Goal: Transaction & Acquisition: Book appointment/travel/reservation

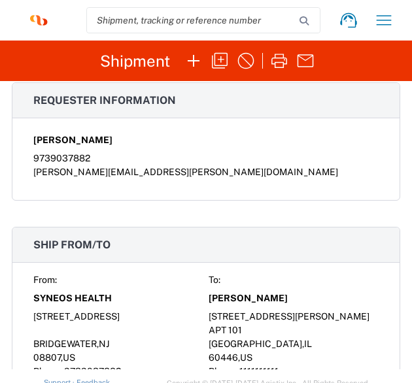
scroll to position [694, 0]
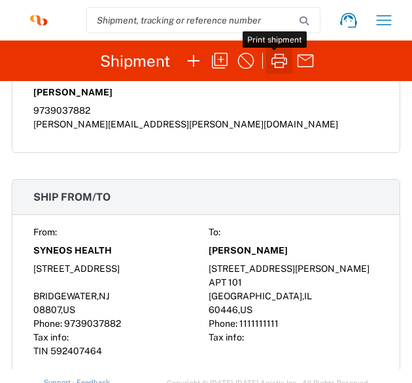
click at [272, 59] on icon "button" at bounding box center [279, 60] width 21 height 21
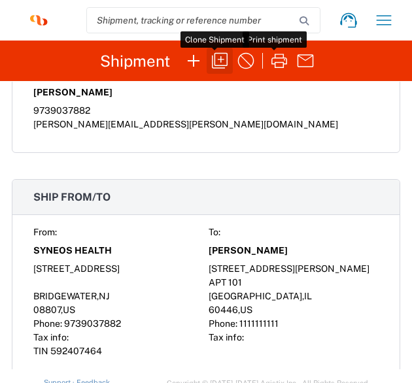
click at [216, 61] on icon "button" at bounding box center [219, 60] width 21 height 21
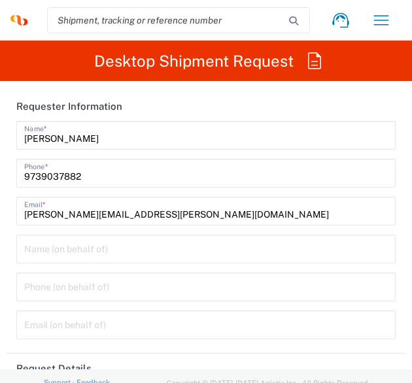
type input "8511"
type input "8115 DEPARTMENTAL EXPENSE"
type input "[US_STATE]"
type input "[GEOGRAPHIC_DATA]"
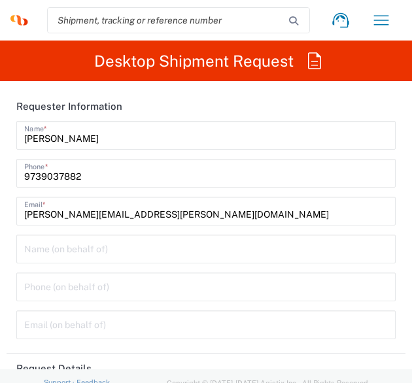
type input "[US_STATE]"
type input "[GEOGRAPHIC_DATA]"
type input "Envelope"
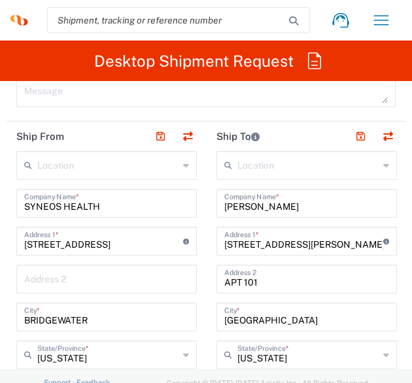
scroll to position [911, 0]
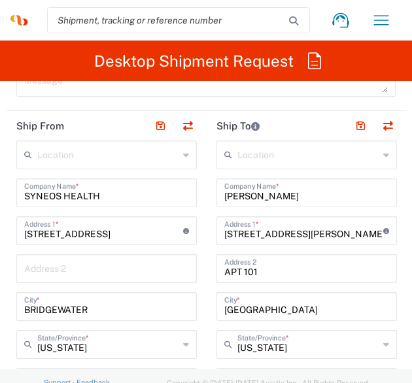
click at [342, 180] on input "[PERSON_NAME]" at bounding box center [306, 191] width 165 height 23
type input "[PERSON_NAME]"
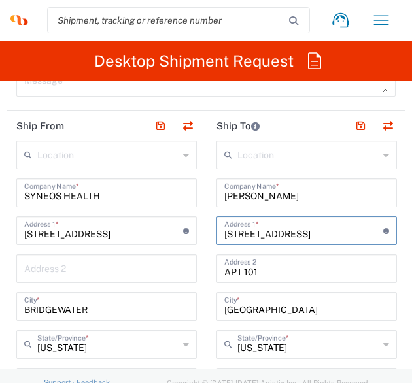
type input "[STREET_ADDRESS]"
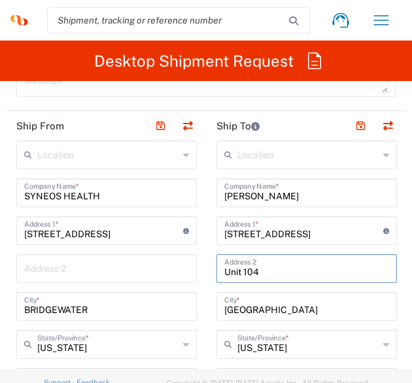
type input "Unit 104"
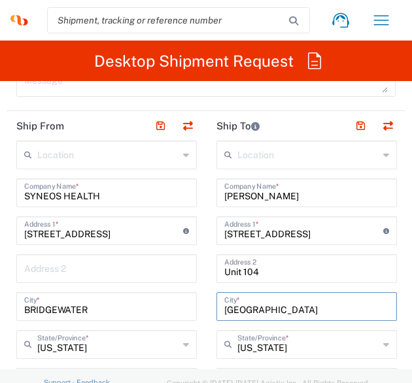
type input "[GEOGRAPHIC_DATA]"
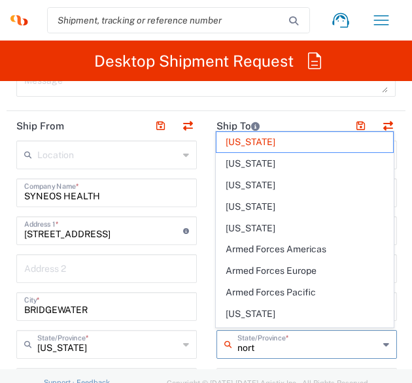
type input "north"
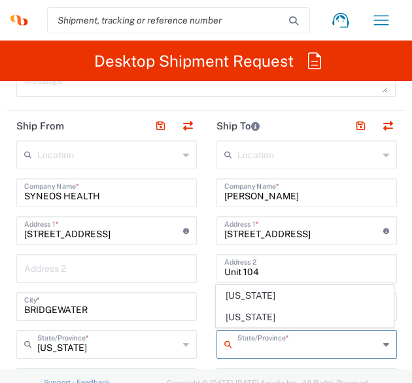
scroll to position [933, 0]
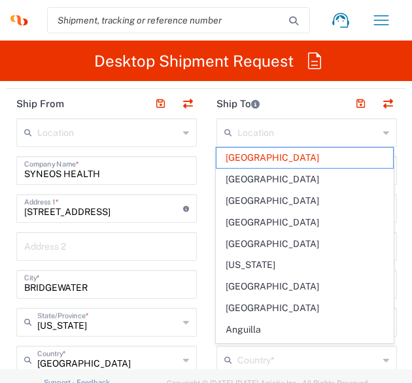
type input "[GEOGRAPHIC_DATA]"
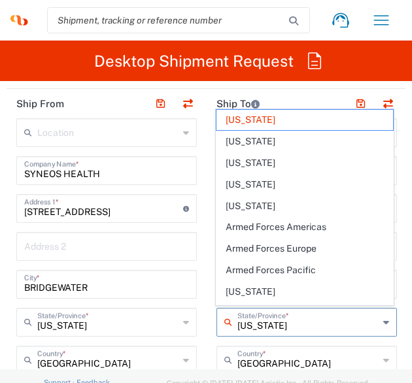
click at [255, 322] on input "[US_STATE]" at bounding box center [307, 321] width 141 height 23
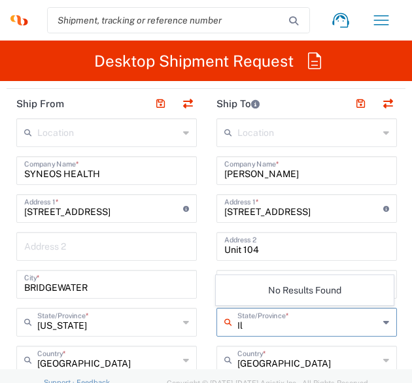
type input "I"
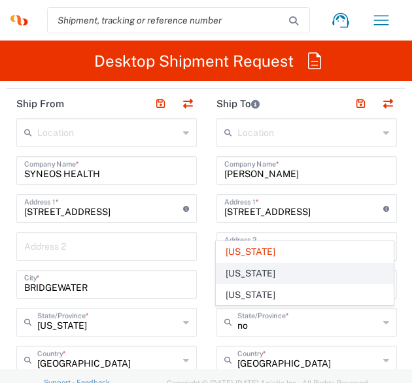
click at [246, 272] on span "[US_STATE]" at bounding box center [304, 273] width 176 height 20
type input "[US_STATE]"
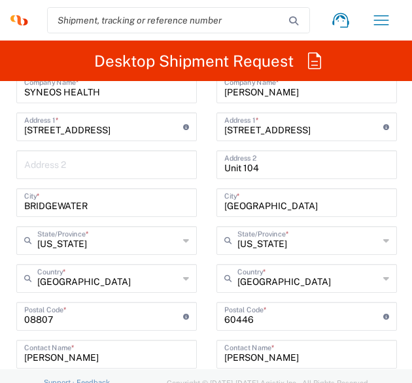
scroll to position [1015, 0]
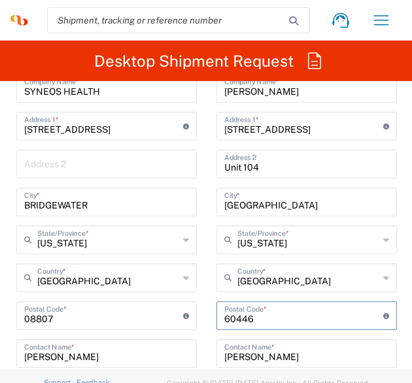
drag, startPoint x: 263, startPoint y: 318, endPoint x: 191, endPoint y: 311, distance: 72.2
click at [191, 311] on div "Ship From Location [PERSON_NAME] LLC-[GEOGRAPHIC_DATA] [GEOGRAPHIC_DATA] [GEOGR…" at bounding box center [206, 298] width 399 height 583
type input "28390"
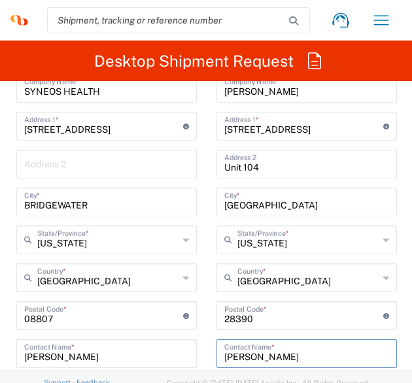
drag, startPoint x: 341, startPoint y: 356, endPoint x: 190, endPoint y: 348, distance: 151.1
click at [190, 348] on div "Ship From Location [PERSON_NAME] LLC-[GEOGRAPHIC_DATA] [GEOGRAPHIC_DATA] [GEOGR…" at bounding box center [206, 298] width 399 height 583
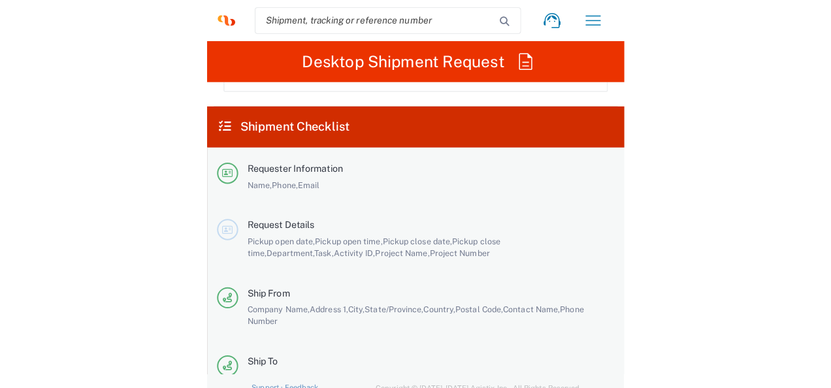
scroll to position [2991, 0]
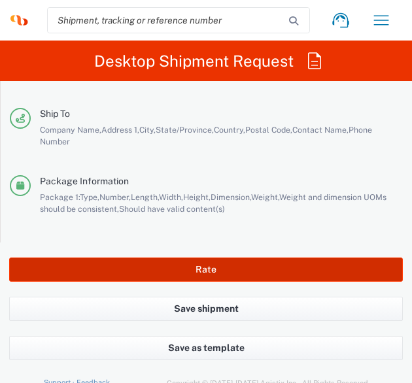
type input "[PERSON_NAME]"
click at [193, 272] on button "Rate" at bounding box center [205, 269] width 393 height 24
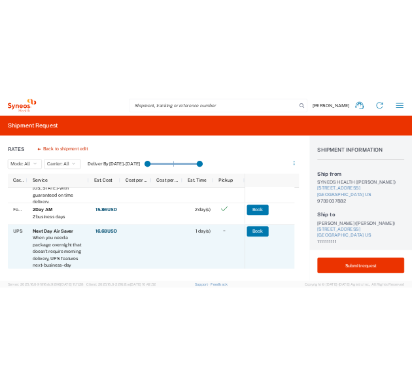
scroll to position [461, 0]
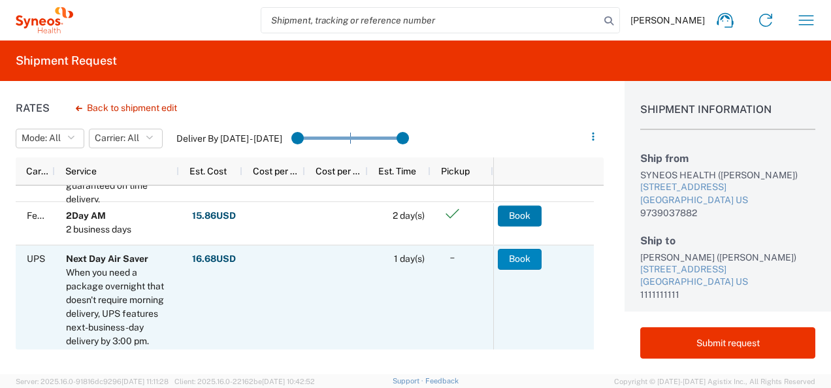
click at [520, 264] on button "Book" at bounding box center [520, 259] width 44 height 21
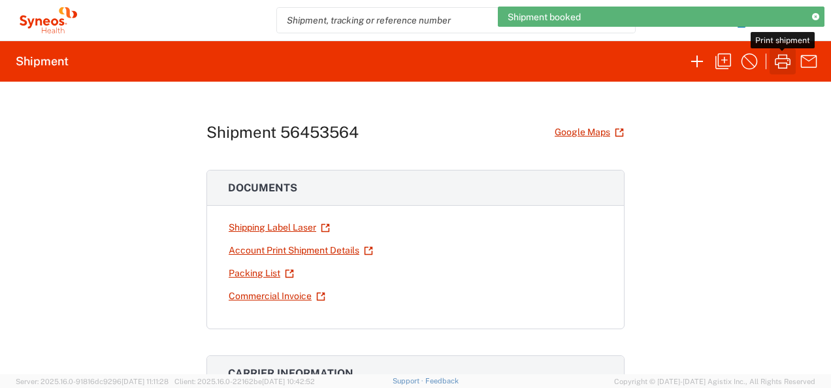
click at [777, 64] on icon "button" at bounding box center [783, 61] width 16 height 14
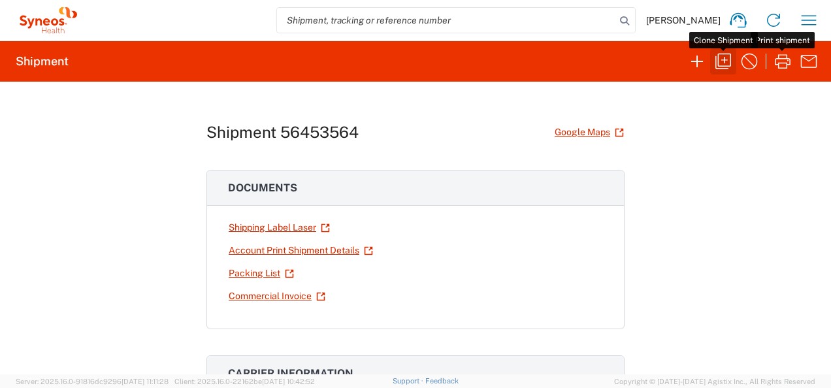
click at [730, 62] on icon "button" at bounding box center [723, 61] width 21 height 21
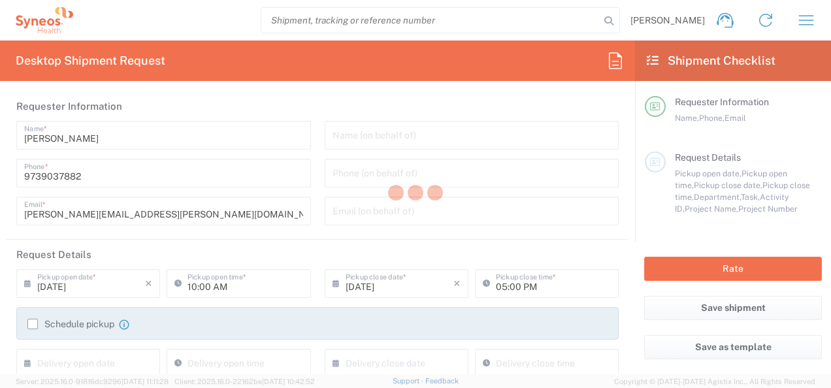
type input "[US_STATE]"
type input "8511"
type input "8115 DEPARTMENTAL EXPENSE"
type input "[US_STATE]"
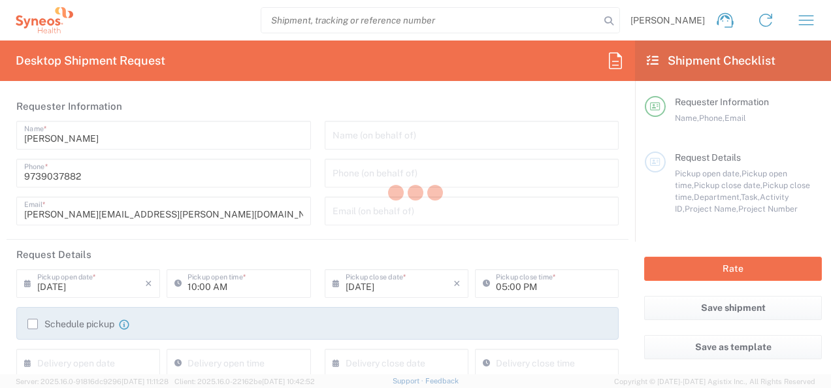
type input "Envelope"
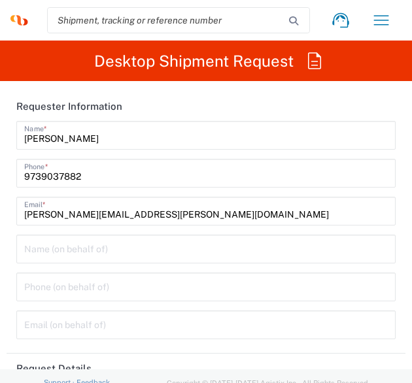
click at [279, 233] on div "[PERSON_NAME] Name * [PHONE_NUMBER] Phone * [PERSON_NAME][EMAIL_ADDRESS][PERSON…" at bounding box center [206, 178] width 393 height 114
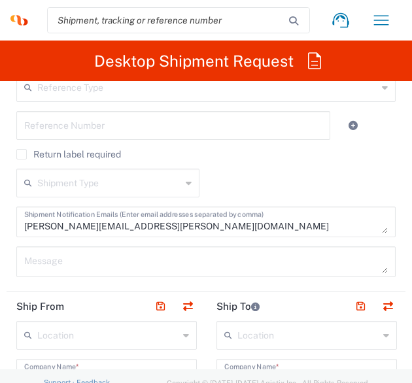
scroll to position [967, 0]
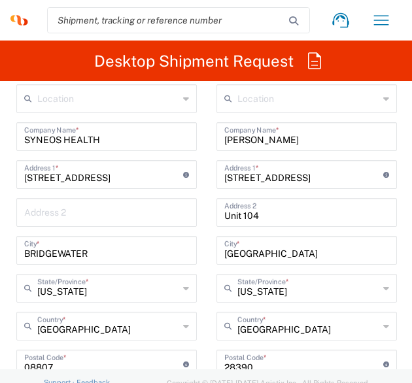
click at [287, 142] on input "[PERSON_NAME]" at bounding box center [306, 135] width 165 height 23
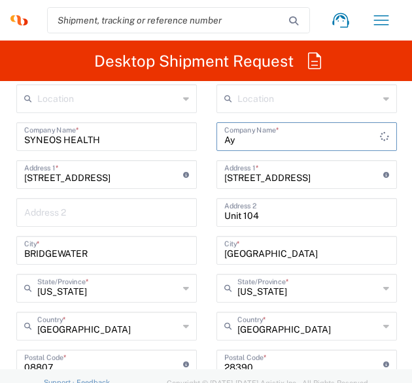
type input "A"
type input "[PERSON_NAME]"
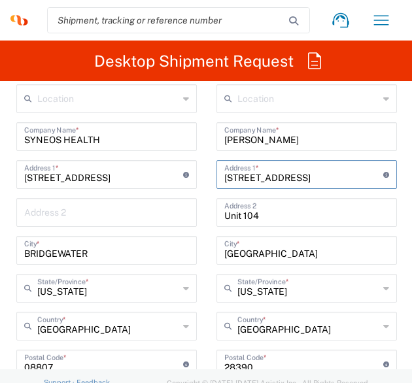
type input "[STREET_ADDRESS]"
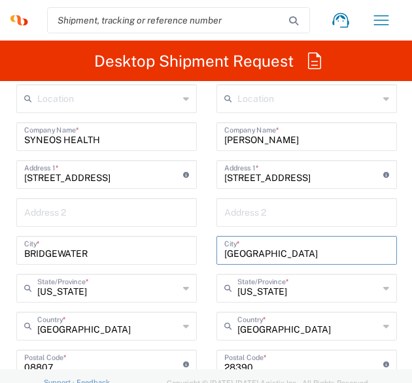
type input "[GEOGRAPHIC_DATA]"
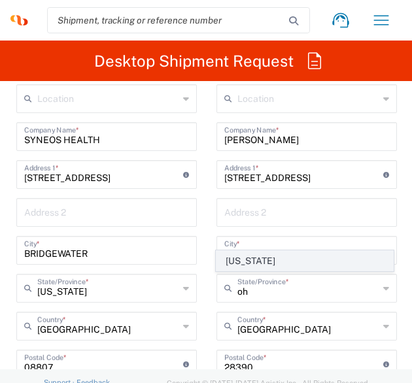
click at [233, 262] on span "[US_STATE]" at bounding box center [304, 261] width 176 height 20
type input "[US_STATE]"
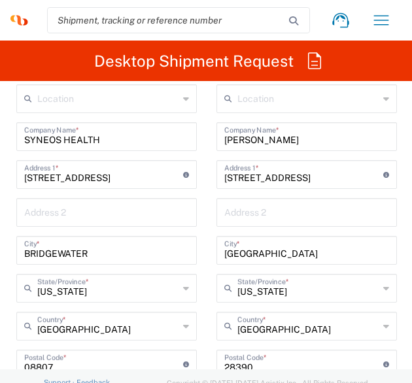
click at [261, 365] on input "undefined" at bounding box center [303, 362] width 159 height 23
click at [261, 365] on div "Location [PERSON_NAME] LLC-[GEOGRAPHIC_DATA] [GEOGRAPHIC_DATA] [GEOGRAPHIC_DATA…" at bounding box center [306, 358] width 180 height 549
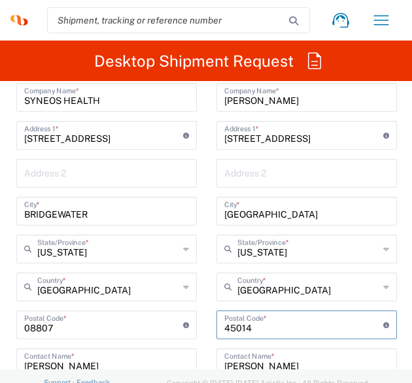
type input "45014"
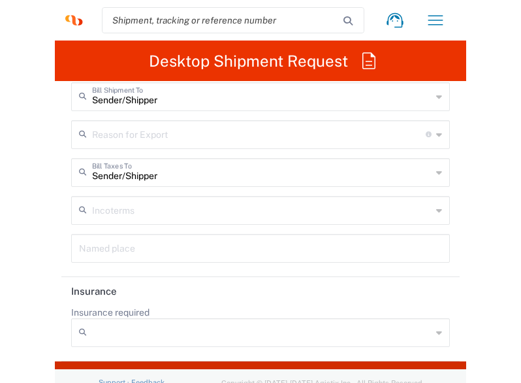
scroll to position [2991, 0]
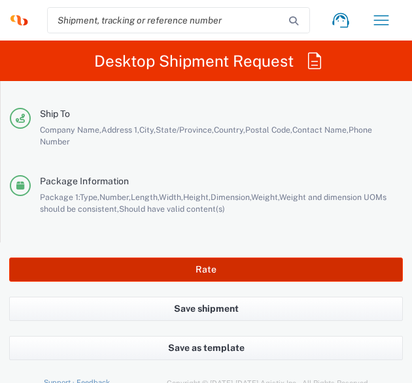
type input "[PERSON_NAME]"
click at [195, 257] on button "Rate" at bounding box center [205, 269] width 393 height 24
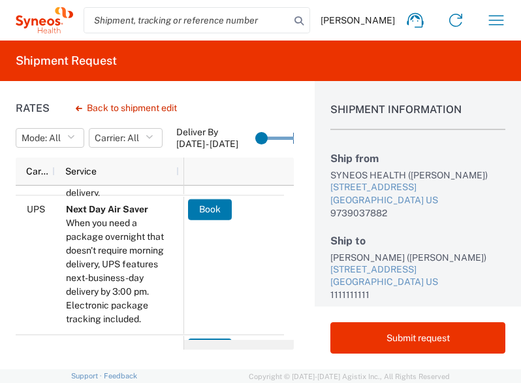
scroll to position [470, 0]
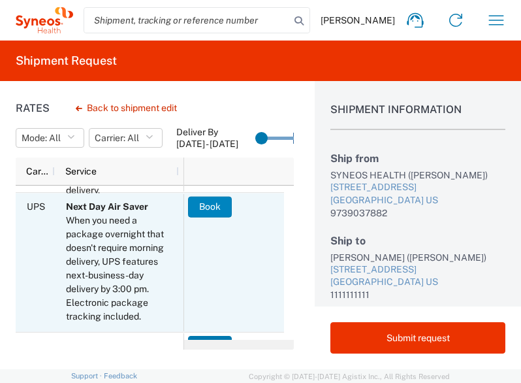
click at [217, 207] on button "Book" at bounding box center [210, 206] width 44 height 21
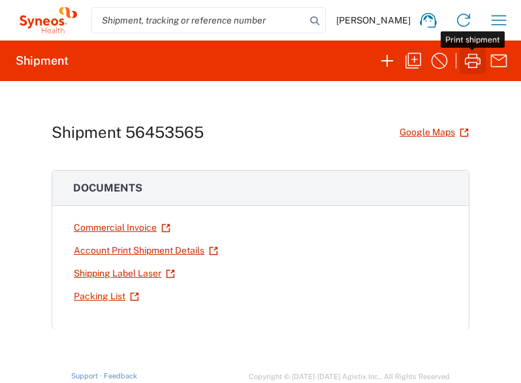
click at [477, 63] on icon "button" at bounding box center [473, 61] width 16 height 14
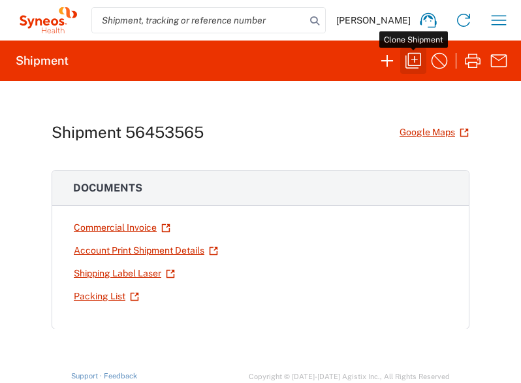
click at [416, 57] on icon "button" at bounding box center [413, 60] width 21 height 21
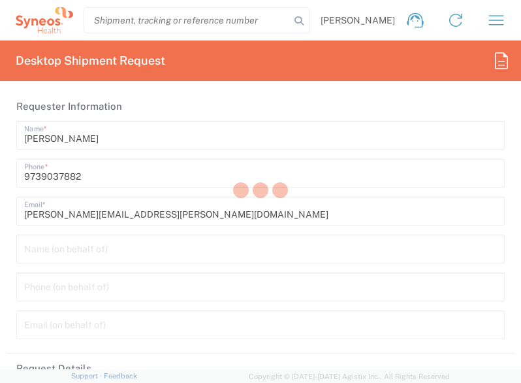
type input "8115 DEPARTMENTAL EXPENSE"
type input "[US_STATE]"
type input "Envelope"
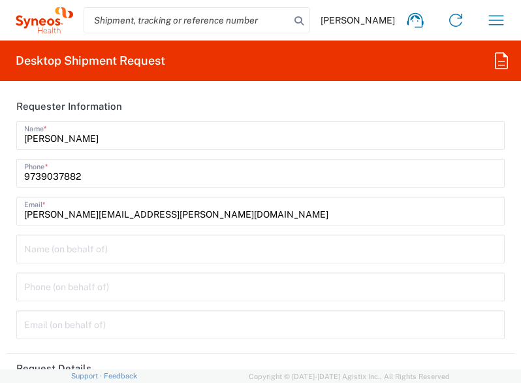
type input "8511"
type input "8115 DEPARTMENTAL EXPENSE"
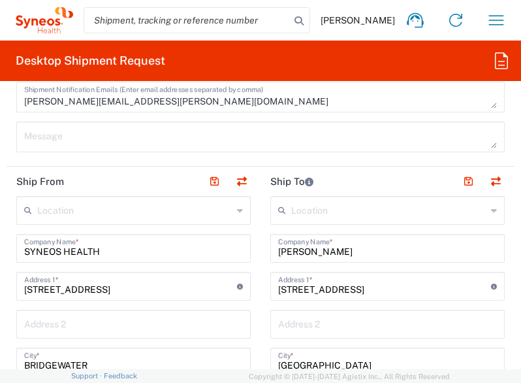
scroll to position [825, 0]
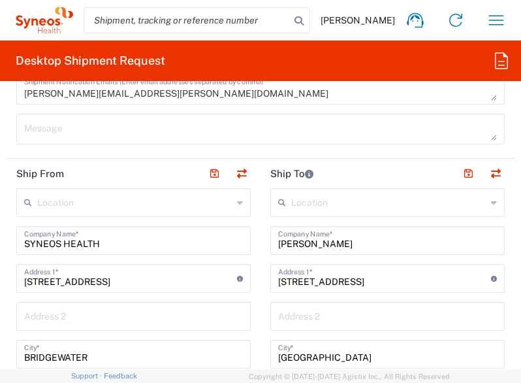
click at [336, 246] on input "[PERSON_NAME]" at bounding box center [387, 239] width 219 height 23
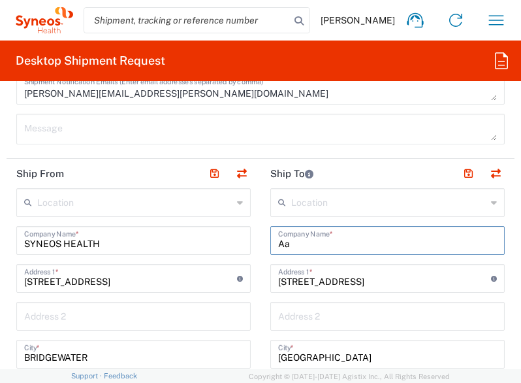
type input "A"
type input "[PERSON_NAME]"
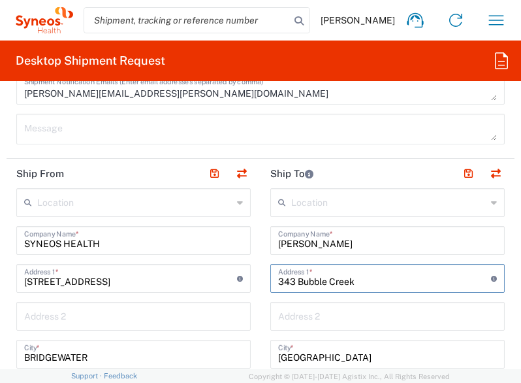
type input "343 Bubble Creek"
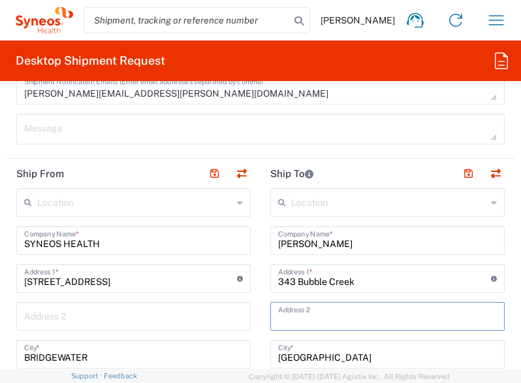
type input "I"
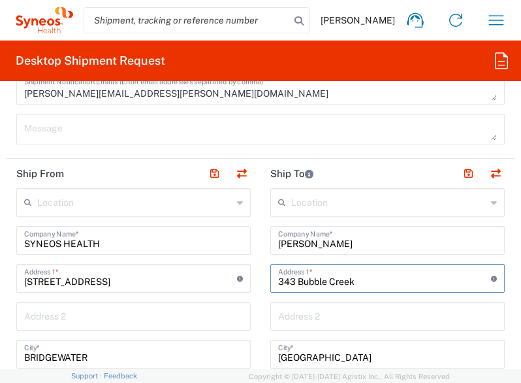
click at [385, 286] on input "343 Bubble Creek" at bounding box center [384, 277] width 213 height 23
type input "[STREET_ADDRESS]"
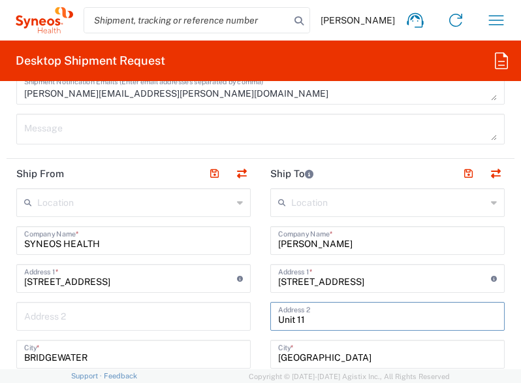
type input "Unit 11"
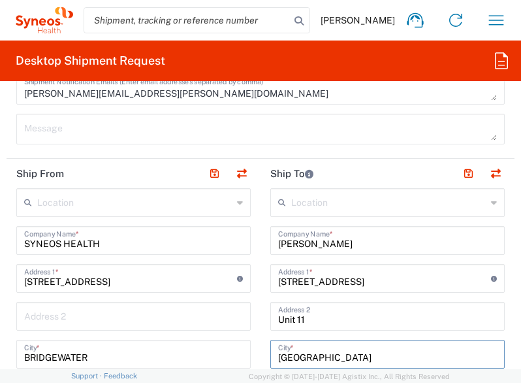
type input "[GEOGRAPHIC_DATA]"
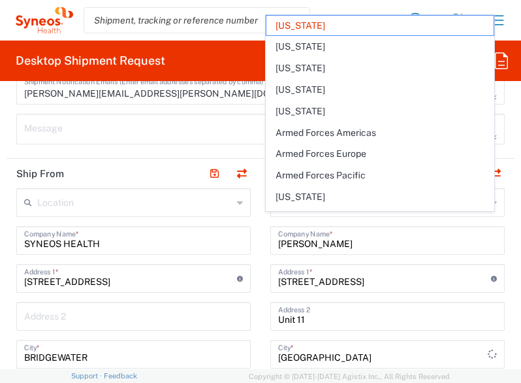
scroll to position [989, 0]
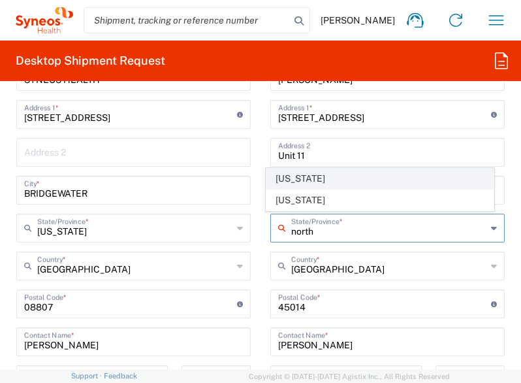
click at [316, 181] on span "[US_STATE]" at bounding box center [380, 179] width 227 height 20
type input "[US_STATE]"
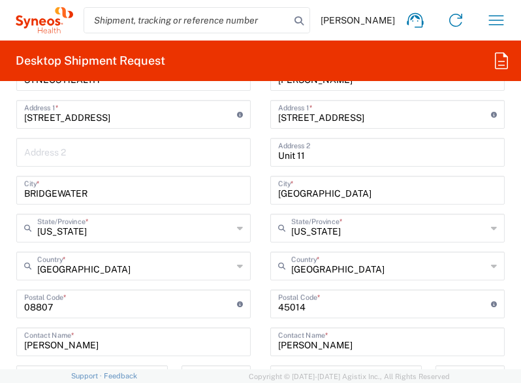
click at [311, 304] on input "undefined" at bounding box center [384, 302] width 213 height 23
type input "4"
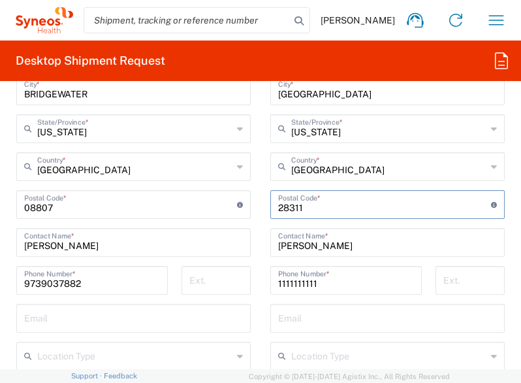
scroll to position [1094, 0]
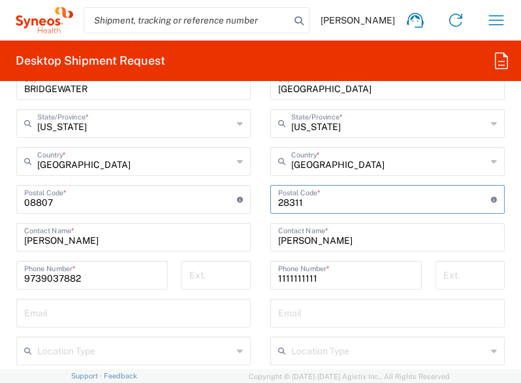
type input "28311"
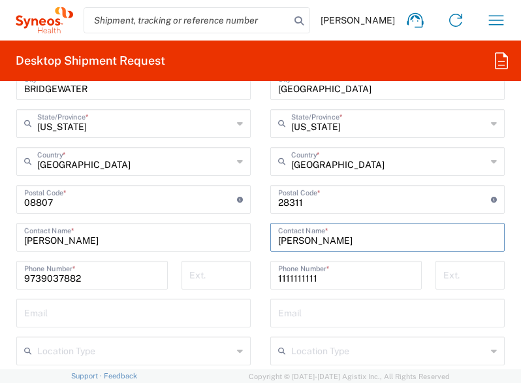
drag, startPoint x: 323, startPoint y: 242, endPoint x: 252, endPoint y: 238, distance: 71.9
click at [252, 238] on div "Ship From Location [PERSON_NAME] LLC-[GEOGRAPHIC_DATA] [GEOGRAPHIC_DATA] [GEOGR…" at bounding box center [261, 181] width 508 height 583
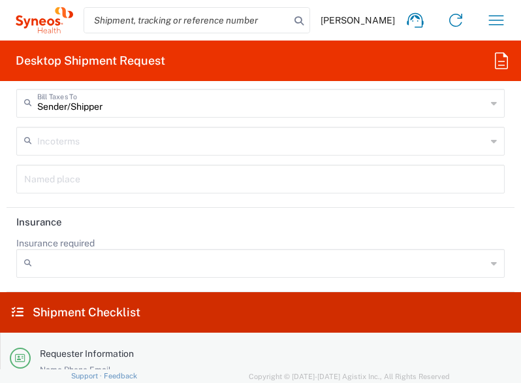
scroll to position [2884, 0]
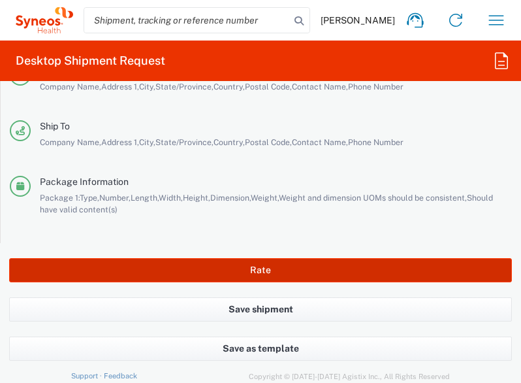
type input "[PERSON_NAME]"
click at [254, 261] on button "Rate" at bounding box center [260, 270] width 503 height 24
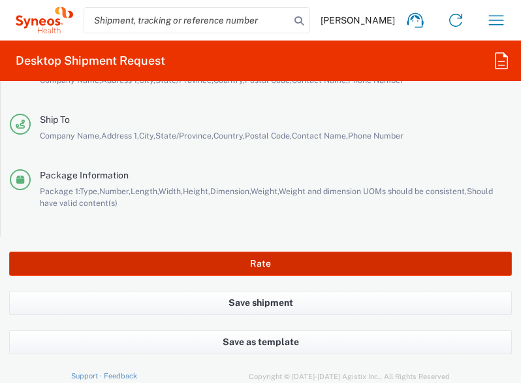
scroll to position [2872, 0]
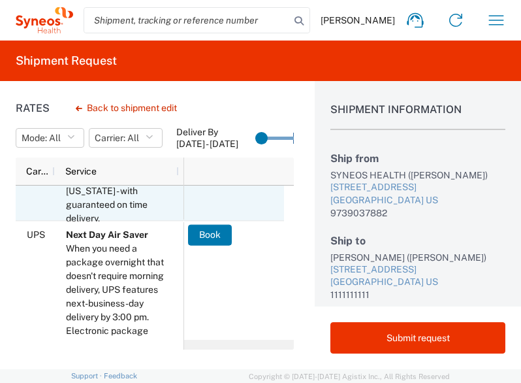
scroll to position [442, 0]
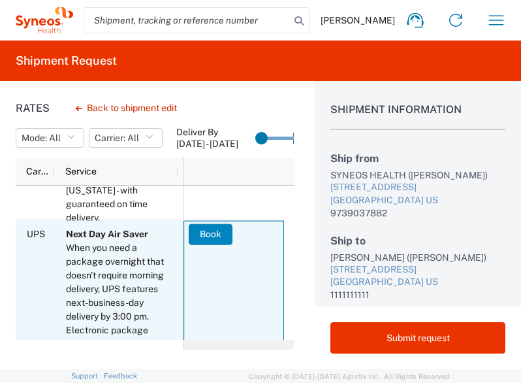
click at [220, 238] on button "Book" at bounding box center [211, 233] width 44 height 21
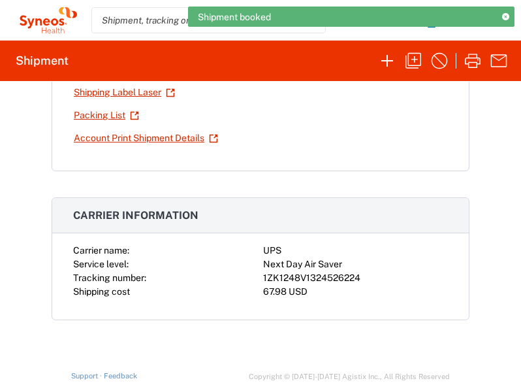
scroll to position [173, 0]
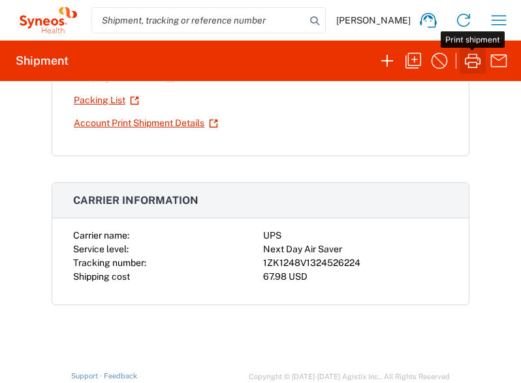
click at [468, 59] on icon "button" at bounding box center [473, 60] width 21 height 21
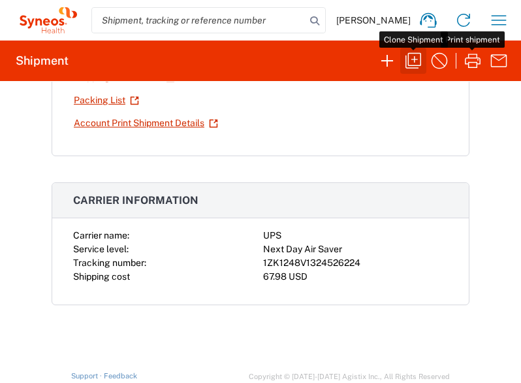
click at [413, 61] on icon "button" at bounding box center [413, 60] width 21 height 21
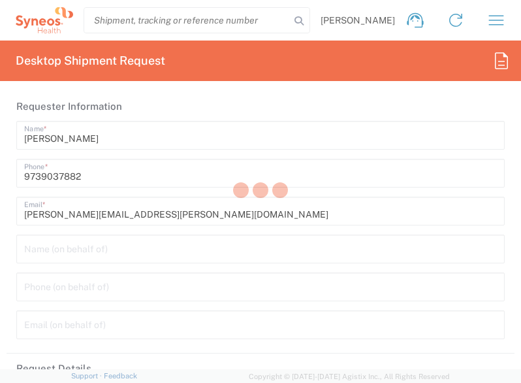
type input "[US_STATE]"
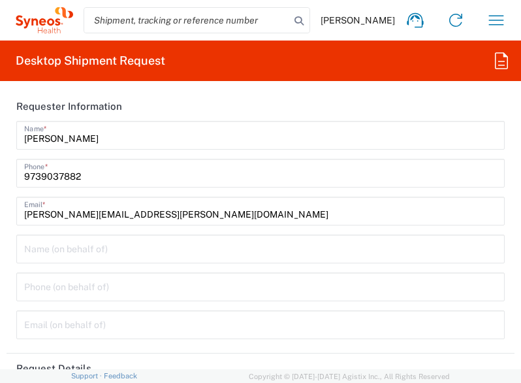
type input "8511"
type input "8115 DEPARTMENTAL EXPENSE"
type input "[US_STATE]"
type input "Envelope"
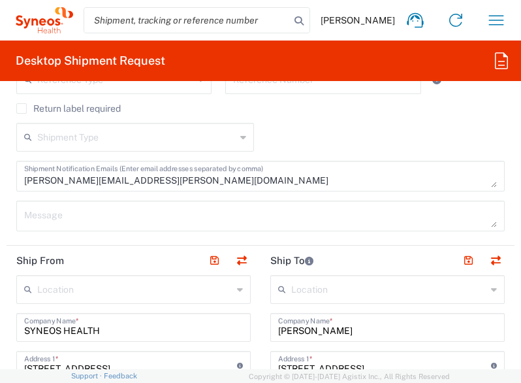
scroll to position [847, 0]
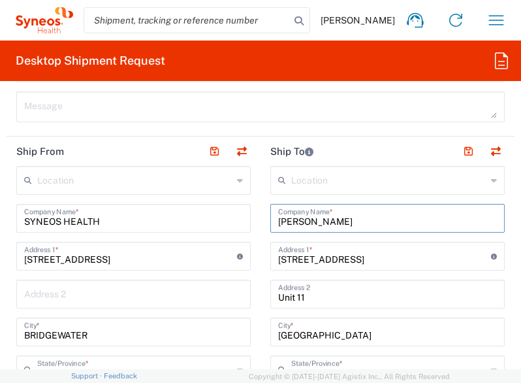
drag, startPoint x: 346, startPoint y: 222, endPoint x: 216, endPoint y: 221, distance: 130.7
click at [351, 216] on input "[PERSON_NAME]" at bounding box center [387, 217] width 219 height 23
type input "[PERSON_NAME]"
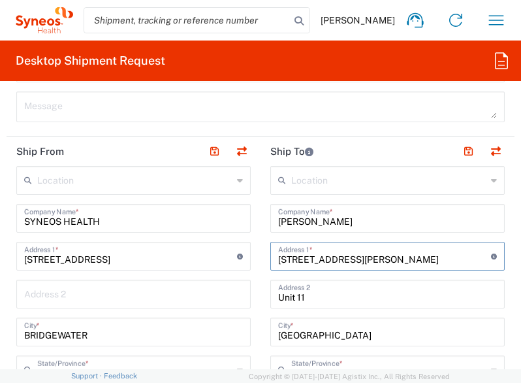
type input "[STREET_ADDRESS][PERSON_NAME]"
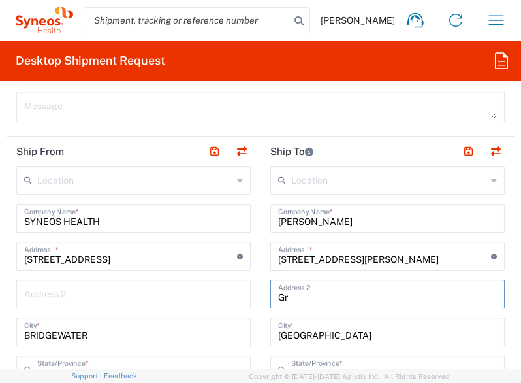
type input "G"
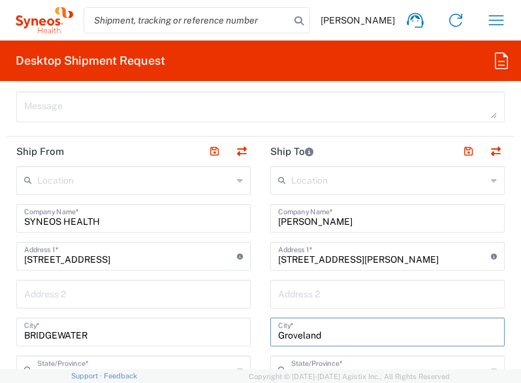
type input "Groveland"
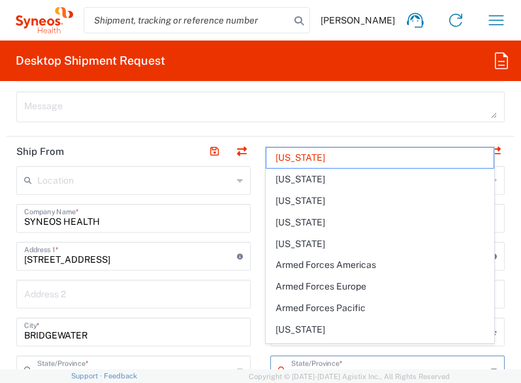
scroll to position [857, 0]
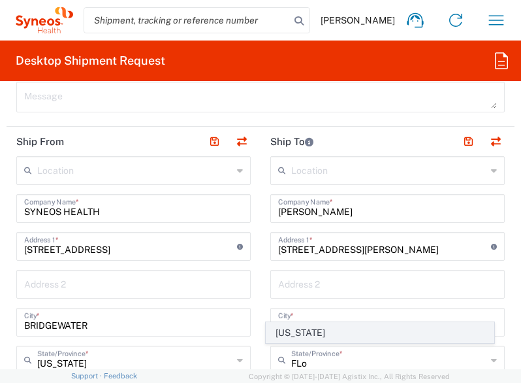
click at [297, 336] on span "[US_STATE]" at bounding box center [380, 333] width 227 height 20
type input "[US_STATE]"
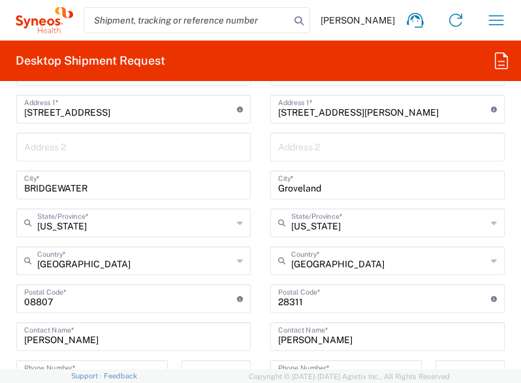
scroll to position [998, 0]
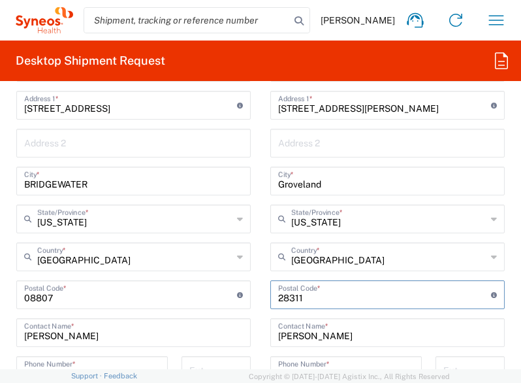
drag, startPoint x: 291, startPoint y: 295, endPoint x: 256, endPoint y: 291, distance: 35.5
click at [261, 291] on main "Location [PERSON_NAME] LLC-[GEOGRAPHIC_DATA] [GEOGRAPHIC_DATA] [GEOGRAPHIC_DATA…" at bounding box center [388, 289] width 254 height 549
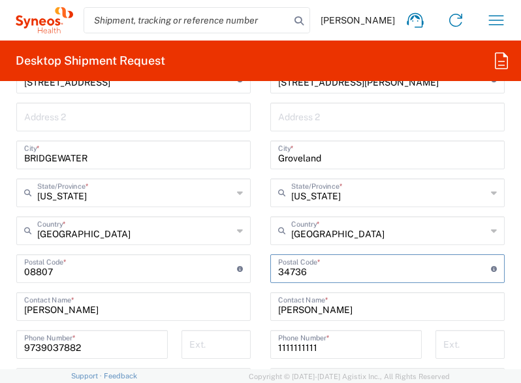
scroll to position [1024, 0]
type input "34736"
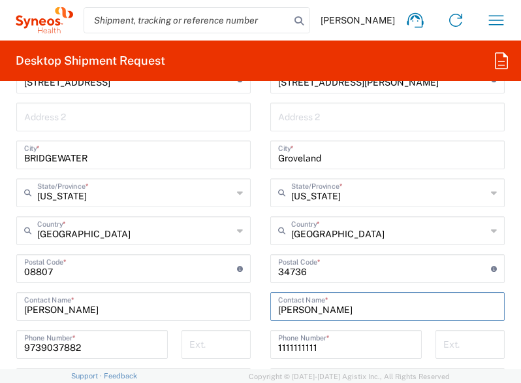
drag, startPoint x: 346, startPoint y: 306, endPoint x: 248, endPoint y: 308, distance: 97.4
click at [248, 308] on div "Ship From Location [PERSON_NAME] LLC-[GEOGRAPHIC_DATA] [GEOGRAPHIC_DATA] [GEOGR…" at bounding box center [261, 250] width 508 height 583
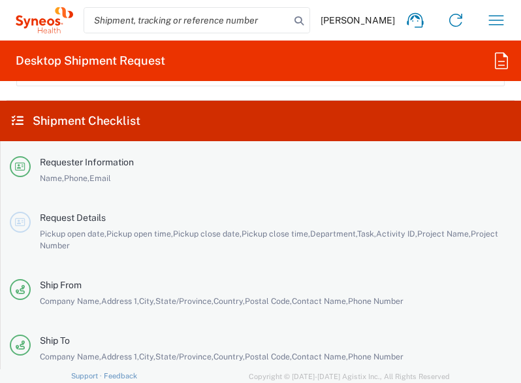
scroll to position [2884, 0]
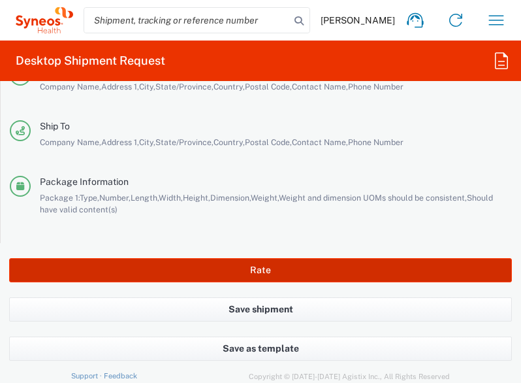
type input "[PERSON_NAME]"
click at [270, 263] on button "Rate" at bounding box center [260, 270] width 503 height 24
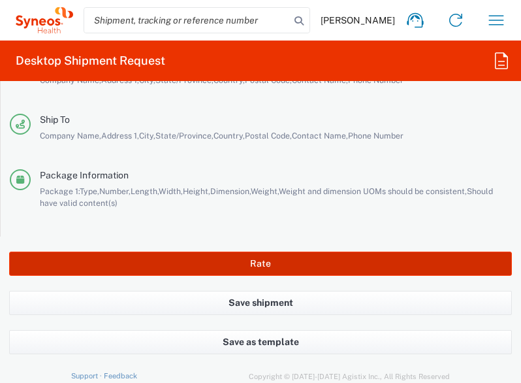
scroll to position [2872, 0]
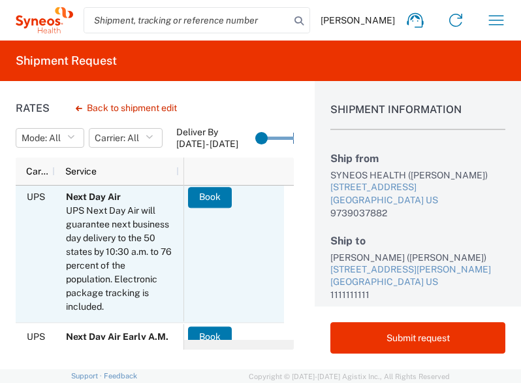
scroll to position [406, 0]
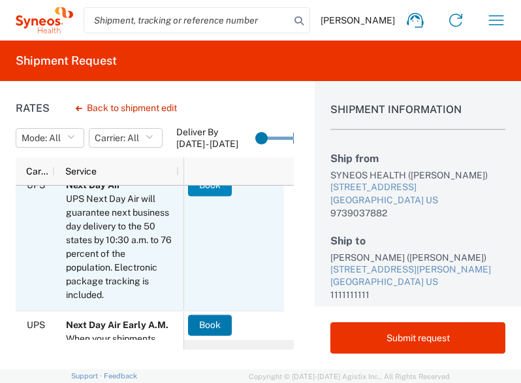
click at [213, 188] on button "Book" at bounding box center [210, 185] width 44 height 21
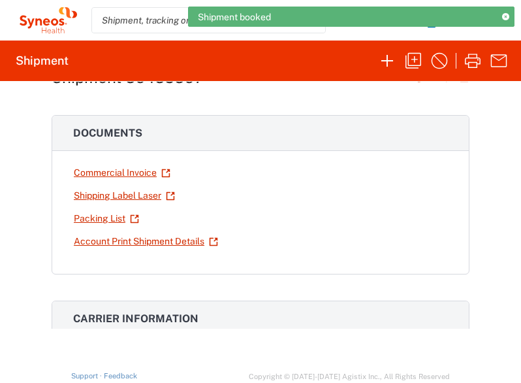
scroll to position [57, 0]
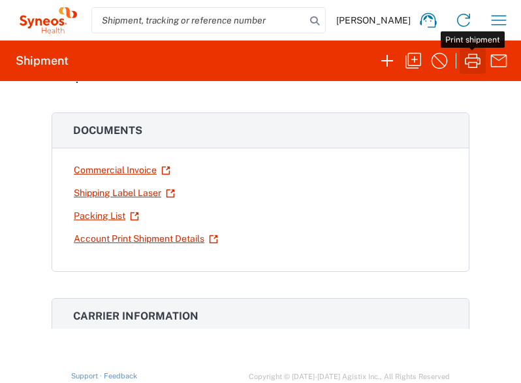
click at [469, 59] on icon "button" at bounding box center [473, 60] width 21 height 21
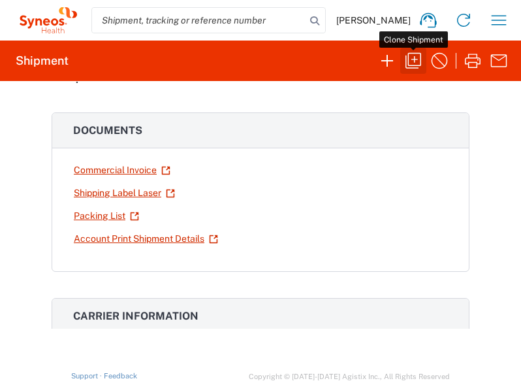
click at [412, 50] on icon "button" at bounding box center [413, 60] width 21 height 21
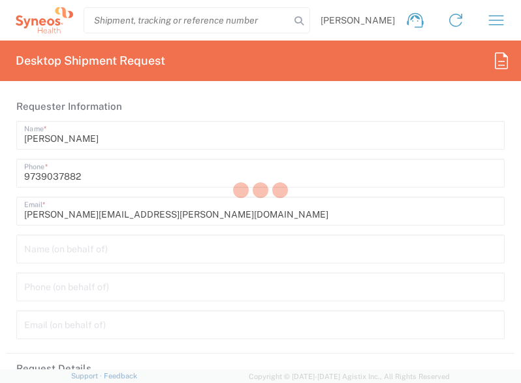
type input "8511"
type input "8115 DEPARTMENTAL EXPENSE"
type input "[US_STATE]"
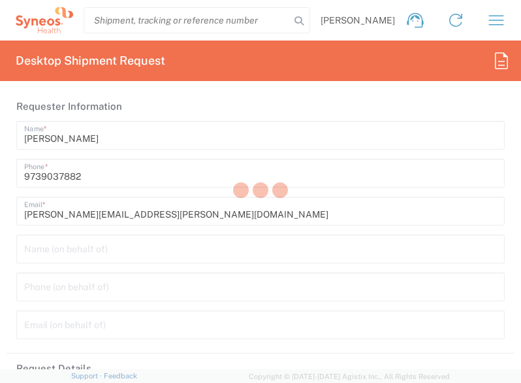
type input "Envelope"
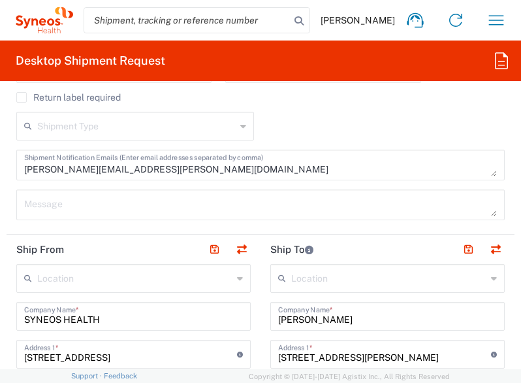
scroll to position [749, 0]
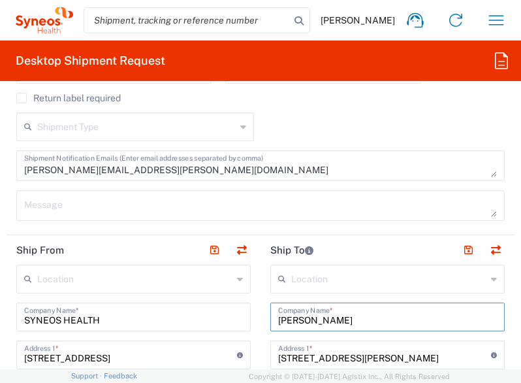
drag, startPoint x: 359, startPoint y: 316, endPoint x: 234, endPoint y: 306, distance: 125.1
type input "[PERSON_NAME]"
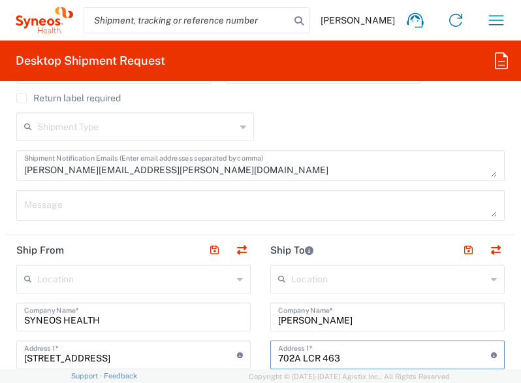
type input "702A LCR 463"
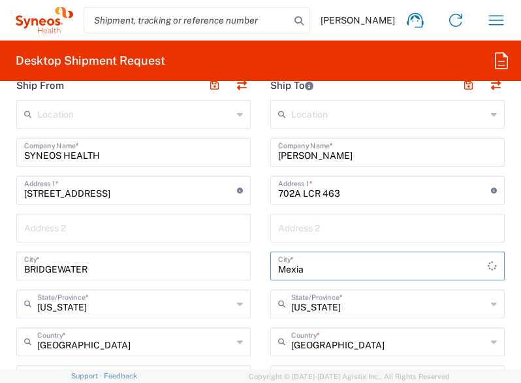
type input "Mexia"
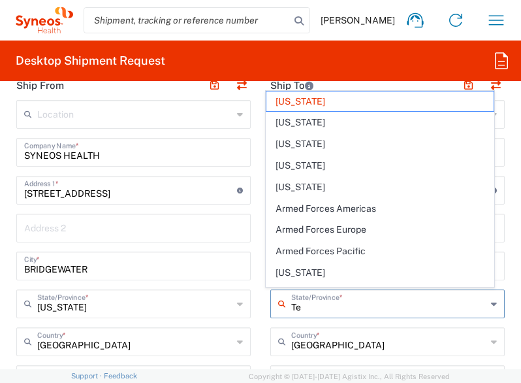
type input "Tex"
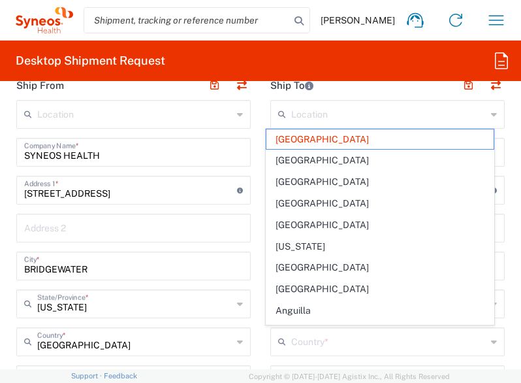
click at [253, 335] on main "Location [PERSON_NAME] LLC-[GEOGRAPHIC_DATA] [GEOGRAPHIC_DATA] [GEOGRAPHIC_DATA…" at bounding box center [134, 374] width 254 height 549
type input "[GEOGRAPHIC_DATA]"
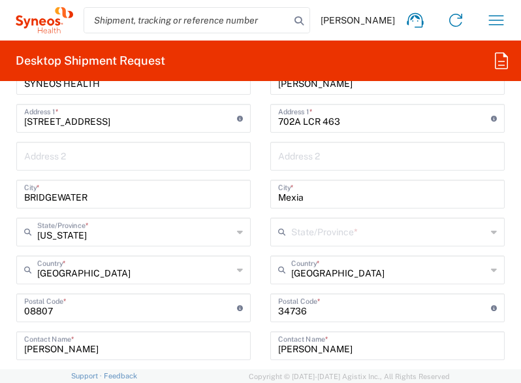
scroll to position [985, 0]
click at [297, 226] on input "[US_STATE]" at bounding box center [388, 231] width 195 height 23
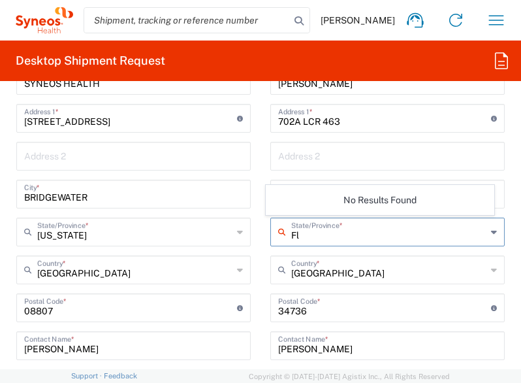
type input "F"
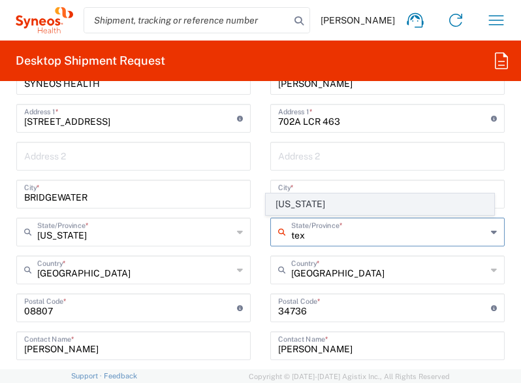
click at [291, 200] on span "[US_STATE]" at bounding box center [380, 204] width 227 height 20
type input "[US_STATE]"
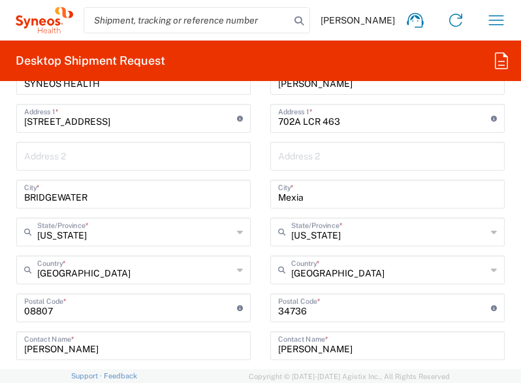
scroll to position [1056, 0]
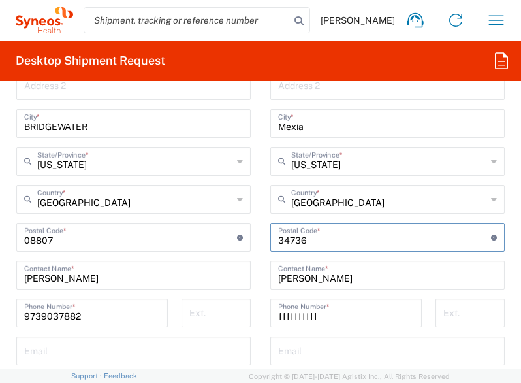
drag, startPoint x: 311, startPoint y: 242, endPoint x: 252, endPoint y: 234, distance: 60.1
click at [252, 234] on div "Ship From Location [PERSON_NAME] LLC-[GEOGRAPHIC_DATA] [GEOGRAPHIC_DATA] [GEOGR…" at bounding box center [261, 219] width 508 height 583
type input "76667"
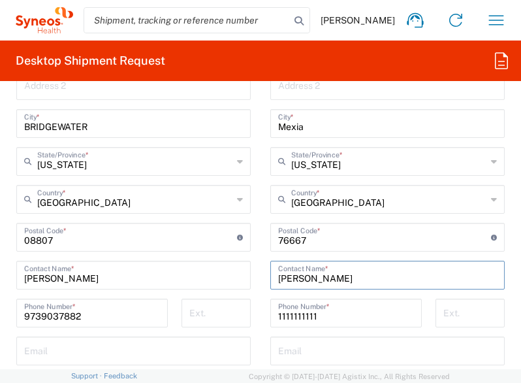
drag, startPoint x: 359, startPoint y: 281, endPoint x: 250, endPoint y: 275, distance: 109.9
click at [250, 275] on div "Ship From Location [PERSON_NAME] LLC-[GEOGRAPHIC_DATA] [GEOGRAPHIC_DATA] [GEOGR…" at bounding box center [261, 219] width 508 height 583
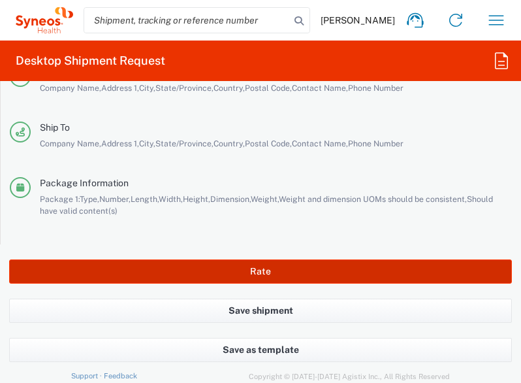
type input "[PERSON_NAME]"
click at [238, 268] on button "Rate" at bounding box center [260, 271] width 503 height 24
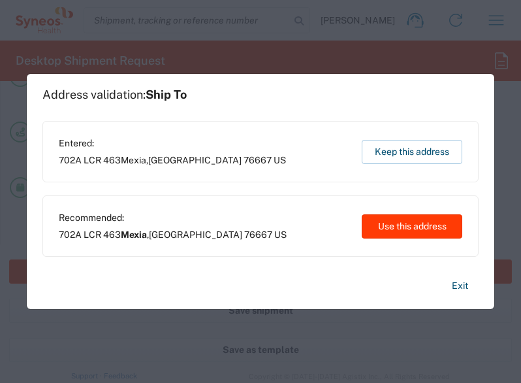
click at [408, 228] on button "Use this address" at bounding box center [412, 226] width 101 height 24
type input "Mexia"
type input "[US_STATE]"
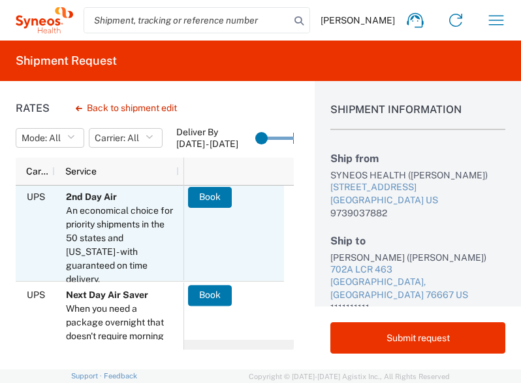
scroll to position [315, 0]
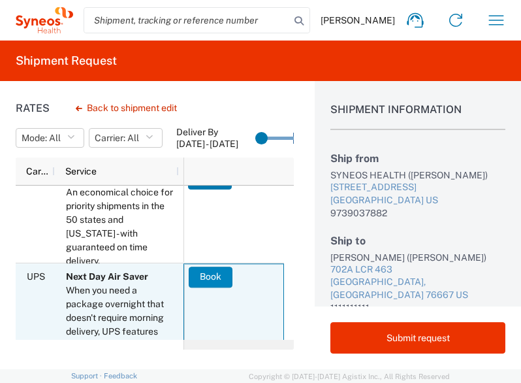
click at [199, 276] on button "Book" at bounding box center [211, 277] width 44 height 21
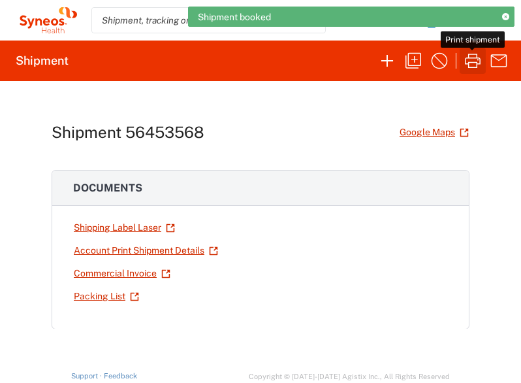
click at [476, 57] on icon "button" at bounding box center [473, 61] width 16 height 14
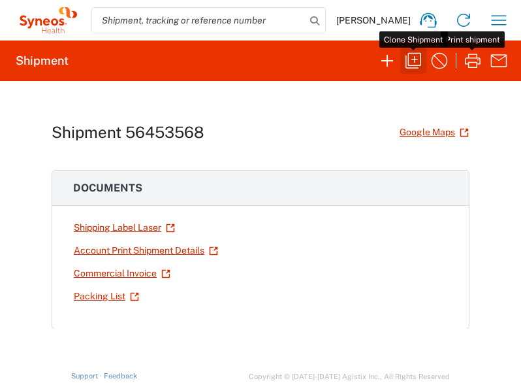
click at [416, 67] on icon "button" at bounding box center [413, 60] width 21 height 21
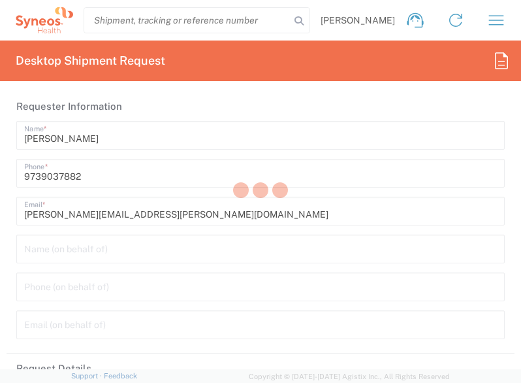
type input "8511"
type input "8115 DEPARTMENTAL EXPENSE"
type input "[US_STATE]"
type input "Envelope"
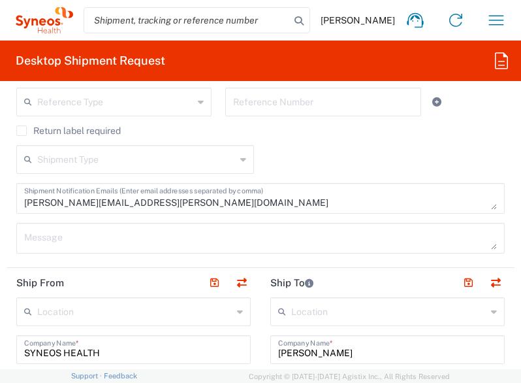
scroll to position [868, 0]
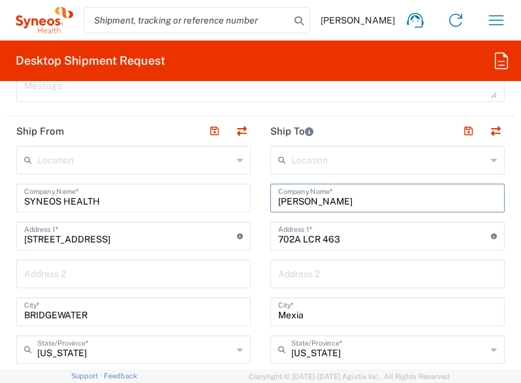
drag, startPoint x: 362, startPoint y: 197, endPoint x: 222, endPoint y: 199, distance: 139.8
type input "[PERSON_NAME]"
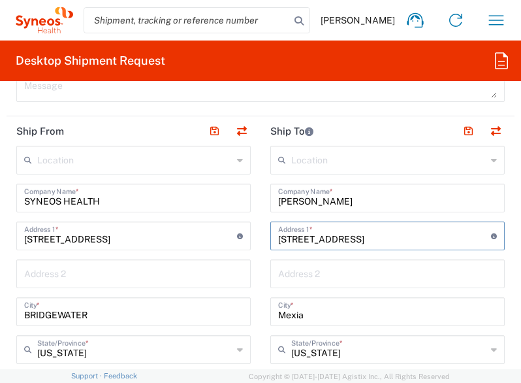
type input "[STREET_ADDRESS]"
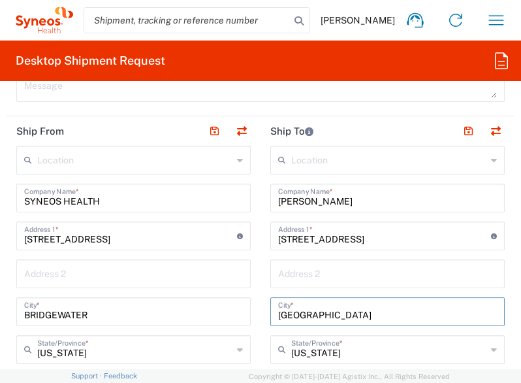
type input "[GEOGRAPHIC_DATA]"
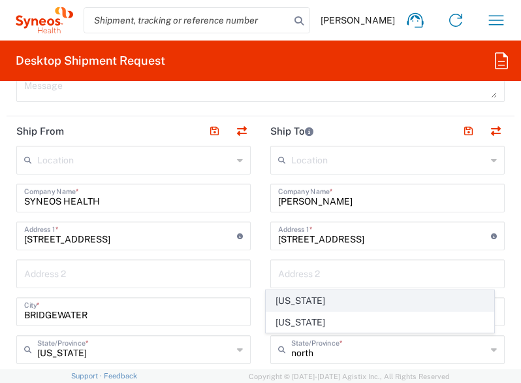
click at [270, 304] on span "[US_STATE]" at bounding box center [380, 301] width 227 height 20
type input "[US_STATE]"
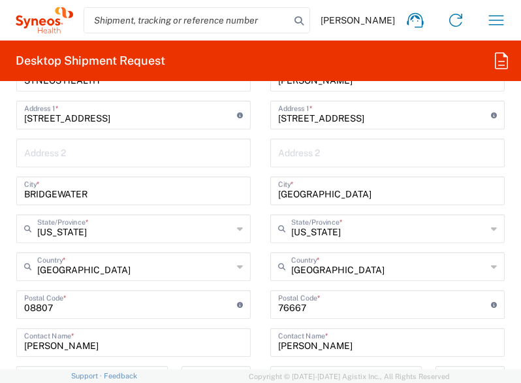
scroll to position [989, 0]
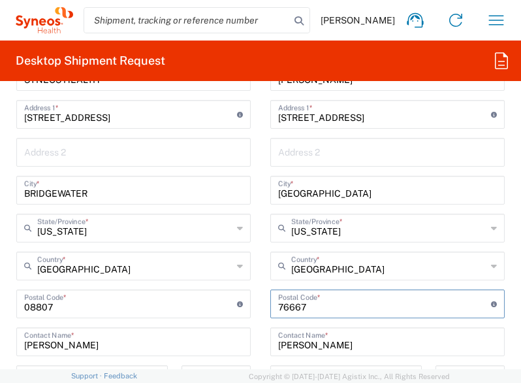
drag, startPoint x: 308, startPoint y: 304, endPoint x: 244, endPoint y: 300, distance: 64.2
click at [244, 300] on div "Ship From Location [PERSON_NAME] LLC-[GEOGRAPHIC_DATA] [GEOGRAPHIC_DATA] [GEOGR…" at bounding box center [261, 286] width 508 height 583
type input "27104"
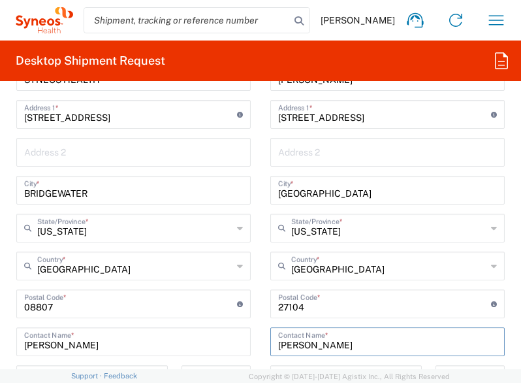
drag, startPoint x: 350, startPoint y: 344, endPoint x: 241, endPoint y: 353, distance: 108.8
click at [241, 353] on div "Ship From Location [PERSON_NAME] LLC-[GEOGRAPHIC_DATA] [GEOGRAPHIC_DATA] [GEOGR…" at bounding box center [261, 286] width 508 height 583
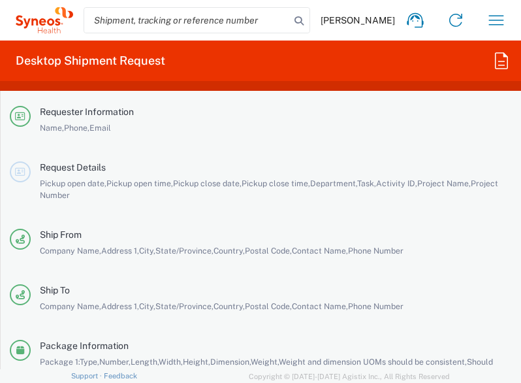
scroll to position [2884, 0]
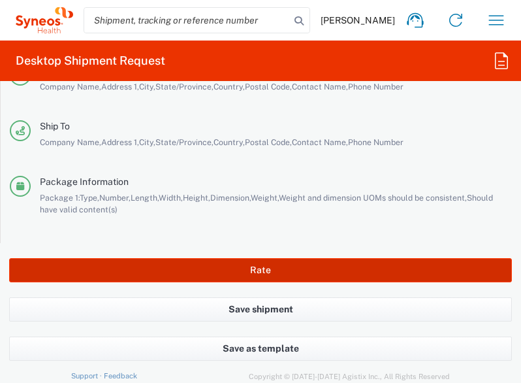
type input "[PERSON_NAME]"
click at [233, 269] on button "Rate" at bounding box center [260, 270] width 503 height 24
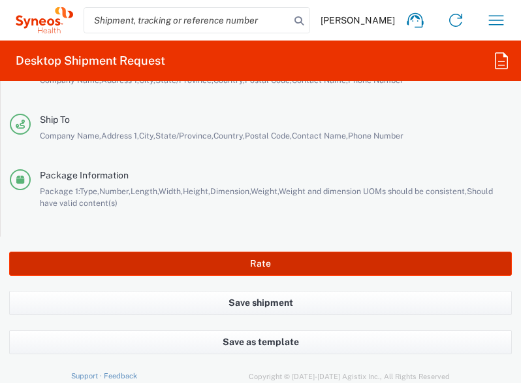
scroll to position [2872, 0]
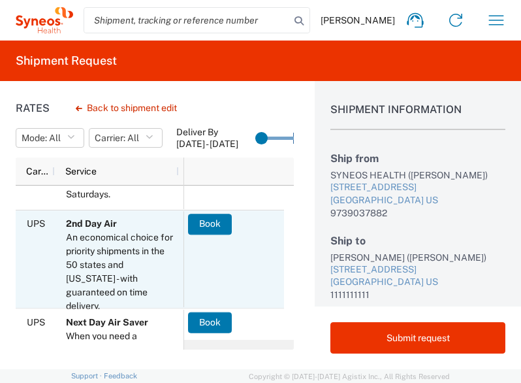
scroll to position [406, 0]
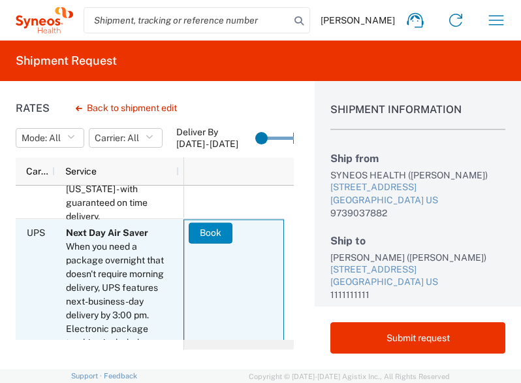
click at [209, 236] on button "Book" at bounding box center [211, 232] width 44 height 21
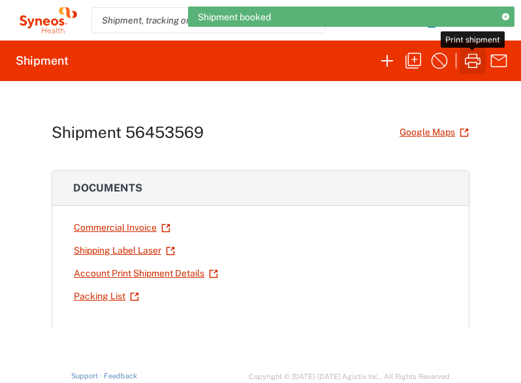
click at [475, 72] on button "button" at bounding box center [473, 61] width 26 height 26
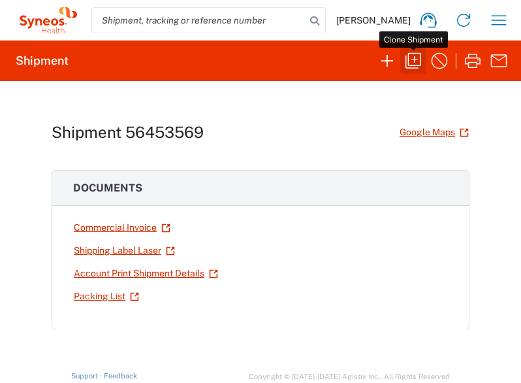
click at [416, 69] on icon "button" at bounding box center [413, 60] width 21 height 21
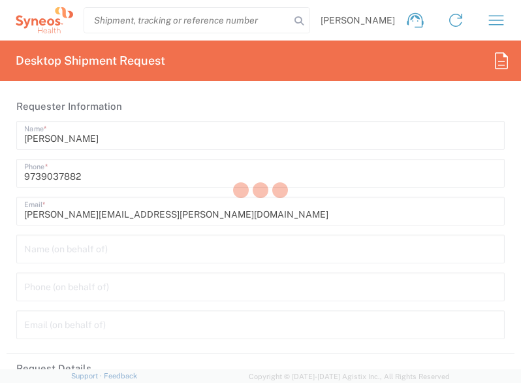
type input "8511"
type input "8115 DEPARTMENTAL EXPENSE"
type input "[US_STATE]"
type input "Envelope"
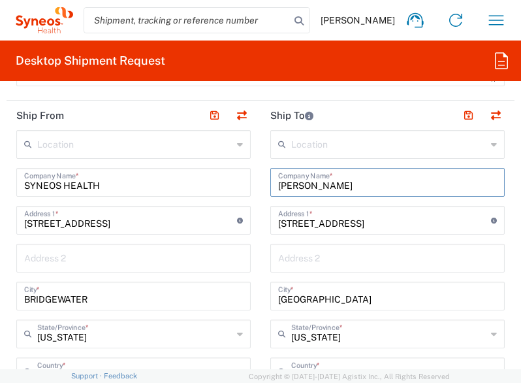
drag, startPoint x: 334, startPoint y: 186, endPoint x: 227, endPoint y: 181, distance: 106.6
type input "[PERSON_NAME]"
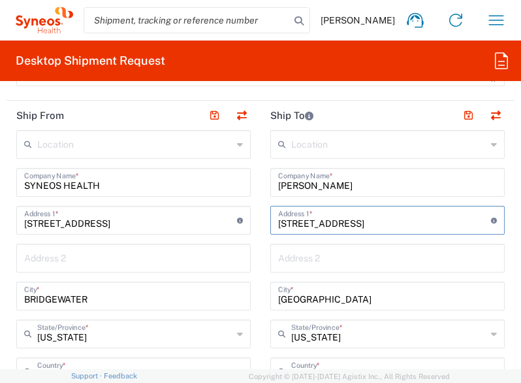
type input "[STREET_ADDRESS]"
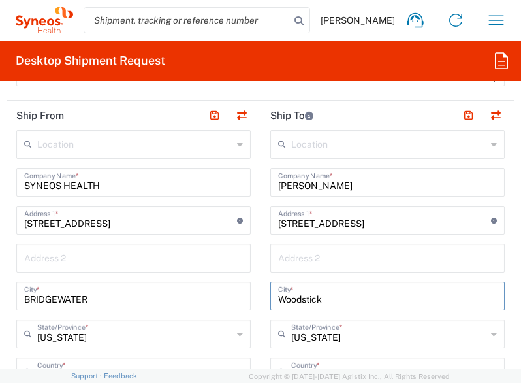
type input "Woodstick"
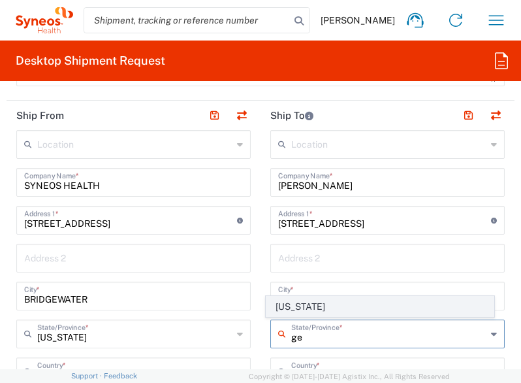
click at [295, 314] on span "[US_STATE]" at bounding box center [380, 307] width 227 height 20
type input "[US_STATE]"
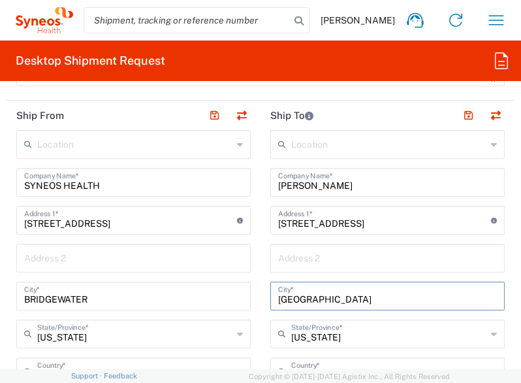
type input "[GEOGRAPHIC_DATA]"
type input "[US_STATE]"
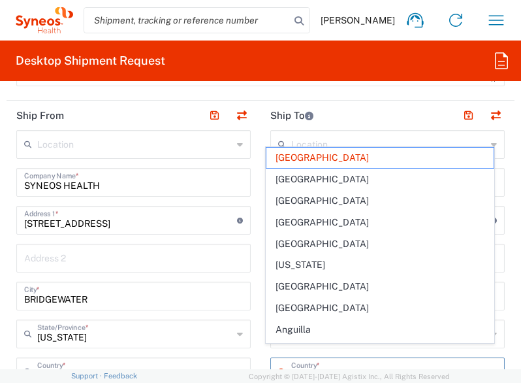
type input "[GEOGRAPHIC_DATA]"
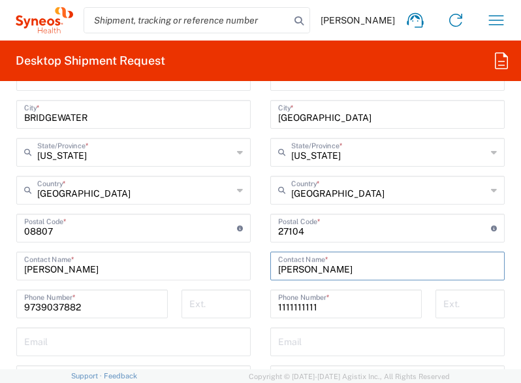
click at [302, 231] on input "undefined" at bounding box center [384, 227] width 213 height 23
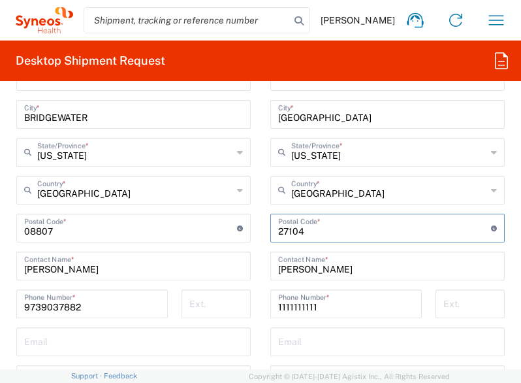
click at [302, 231] on input "undefined" at bounding box center [384, 227] width 213 height 23
type input "30188"
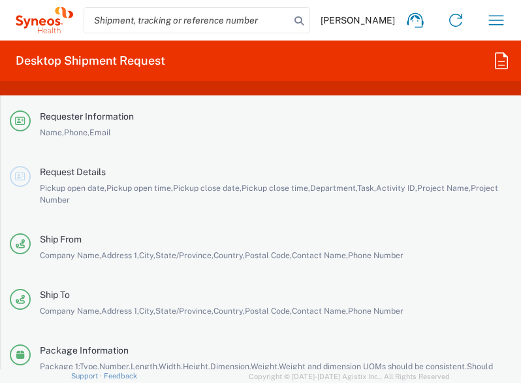
scroll to position [2884, 0]
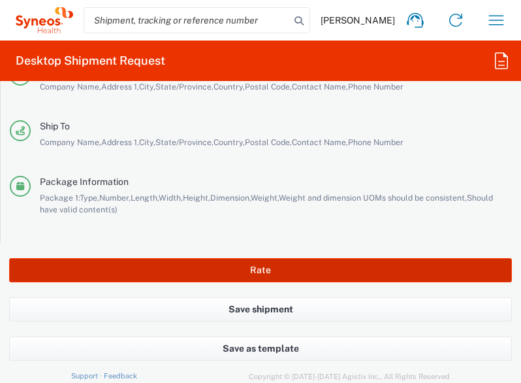
type input "[PERSON_NAME]"
click at [278, 259] on button "Rate" at bounding box center [260, 270] width 503 height 24
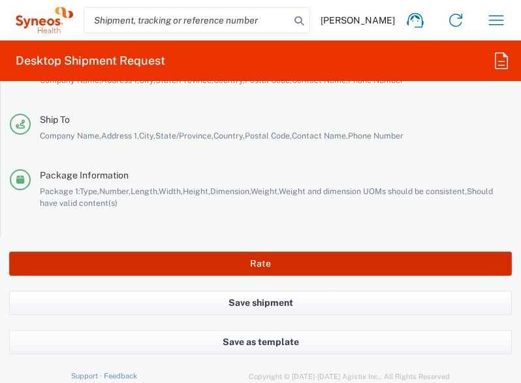
scroll to position [2872, 0]
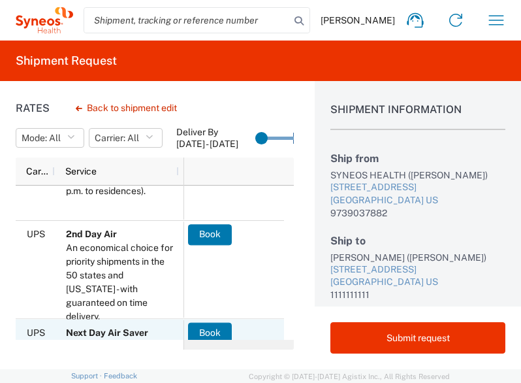
scroll to position [399, 0]
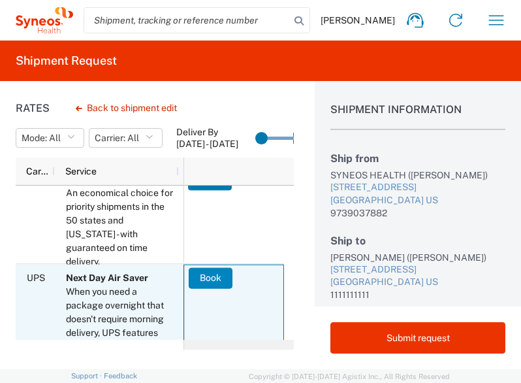
click at [204, 280] on button "Book" at bounding box center [211, 277] width 44 height 21
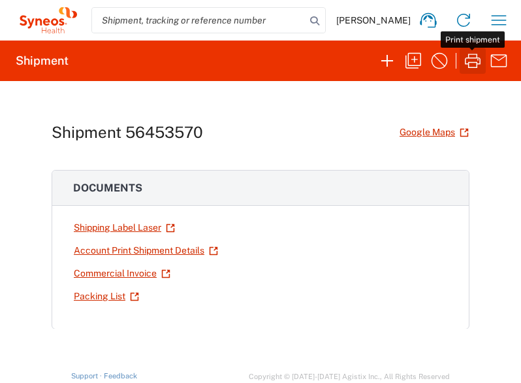
click at [466, 63] on icon "button" at bounding box center [473, 61] width 16 height 14
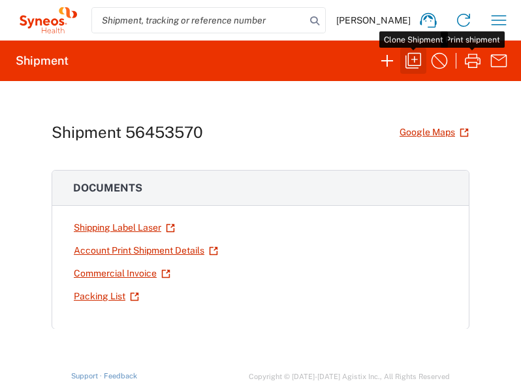
click at [417, 63] on icon "button" at bounding box center [413, 60] width 21 height 21
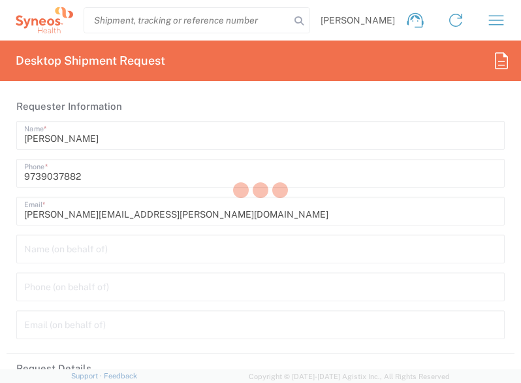
type input "8115 DEPARTMENTAL EXPENSE"
type input "[US_STATE]"
type input "Envelope"
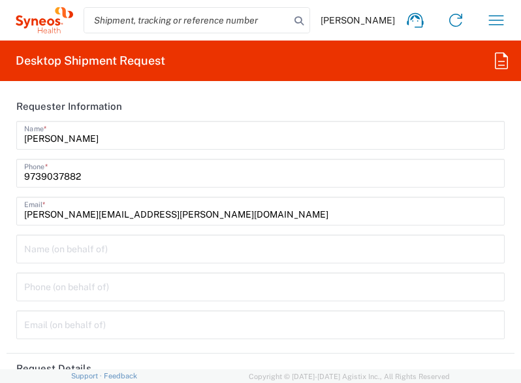
type input "8511"
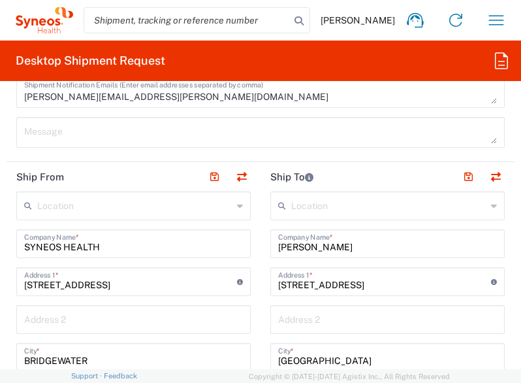
scroll to position [821, 0]
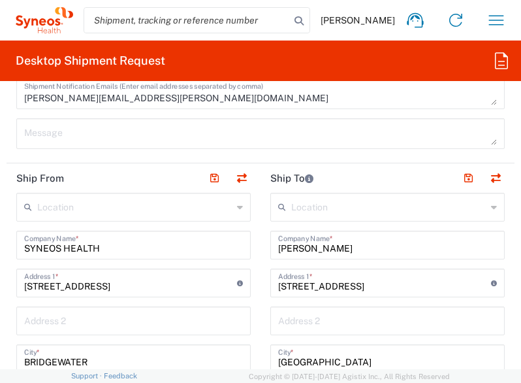
click at [343, 243] on input "[PERSON_NAME]" at bounding box center [387, 244] width 219 height 23
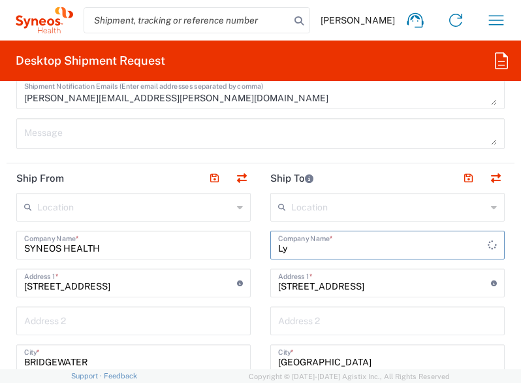
type input "L"
type input "[PERSON_NAME]"
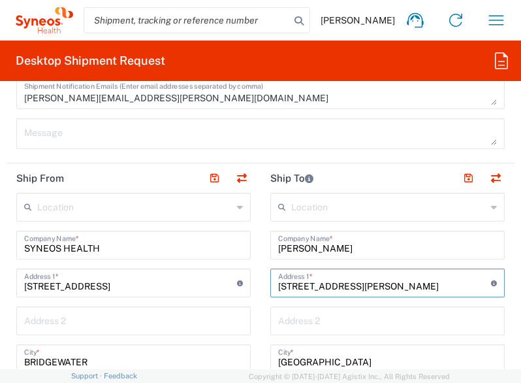
type input "[STREET_ADDRESS][PERSON_NAME]"
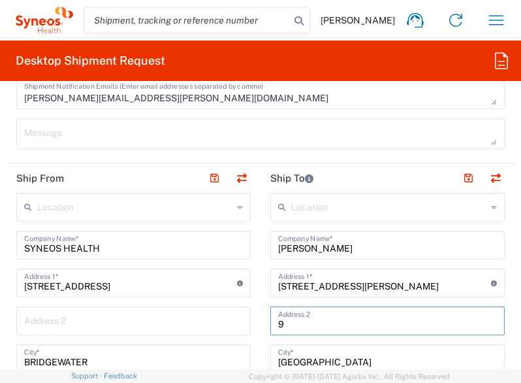
type input "9"
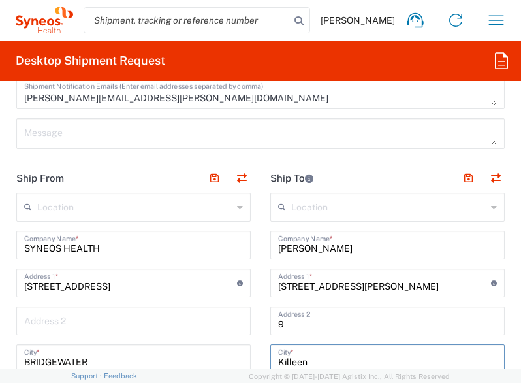
type input "Killeen"
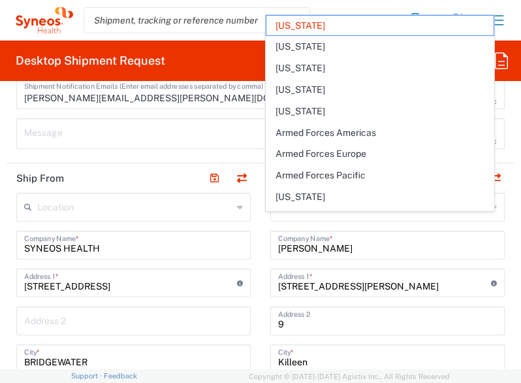
scroll to position [989, 0]
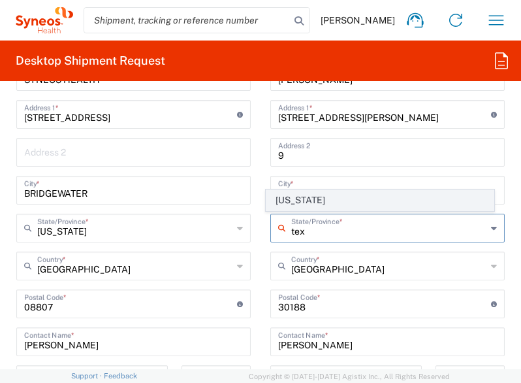
click at [288, 203] on span "[US_STATE]" at bounding box center [380, 200] width 227 height 20
type input "[US_STATE]"
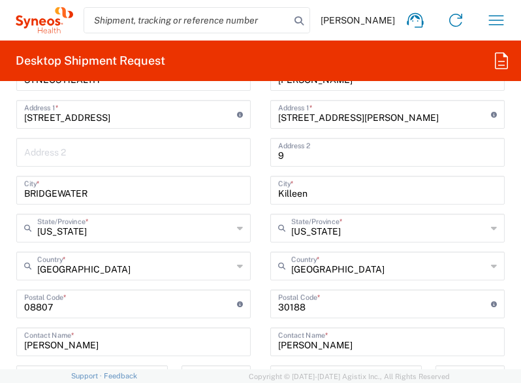
click at [312, 308] on input "undefined" at bounding box center [384, 302] width 213 height 23
type input "76541"
type input "[PERSON_NAME]"
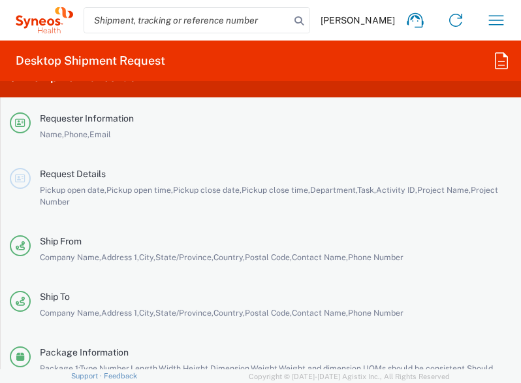
scroll to position [2884, 0]
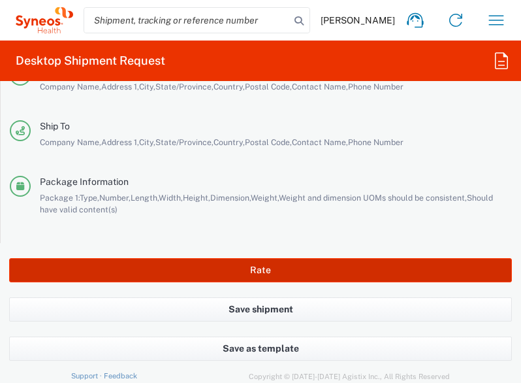
click at [274, 263] on button "Rate" at bounding box center [260, 270] width 503 height 24
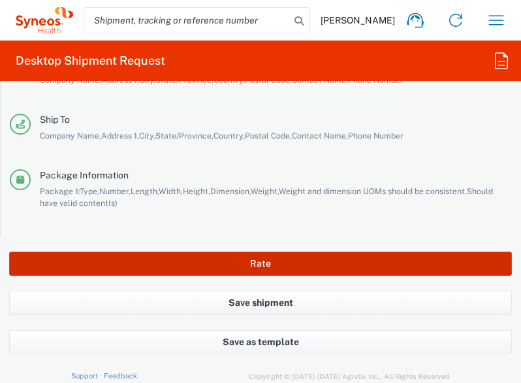
scroll to position [2872, 0]
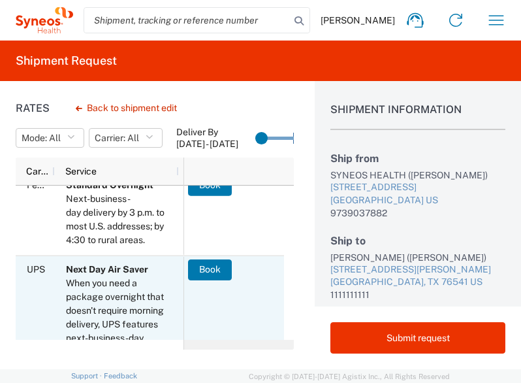
scroll to position [225, 0]
click at [226, 266] on button "Book" at bounding box center [210, 269] width 44 height 21
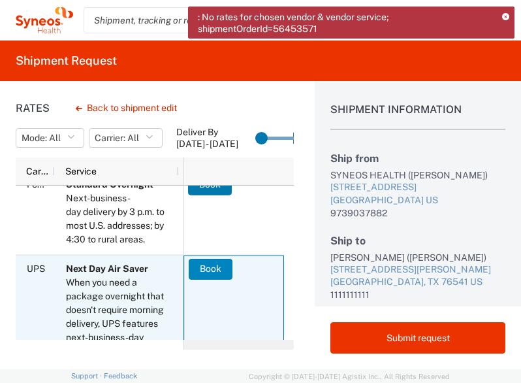
click at [207, 271] on button "Book" at bounding box center [211, 269] width 44 height 21
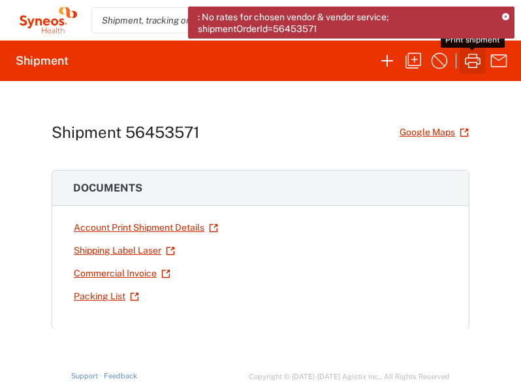
click at [477, 61] on icon "button" at bounding box center [473, 60] width 21 height 21
click at [468, 65] on icon "button" at bounding box center [473, 60] width 21 height 21
click at [406, 56] on icon "button" at bounding box center [413, 60] width 21 height 21
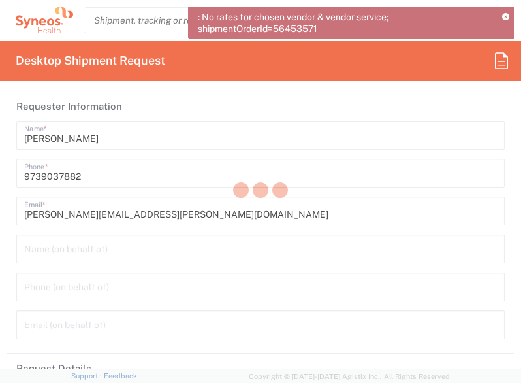
type input "8511"
type input "8115 DEPARTMENTAL EXPENSE"
type input "[US_STATE]"
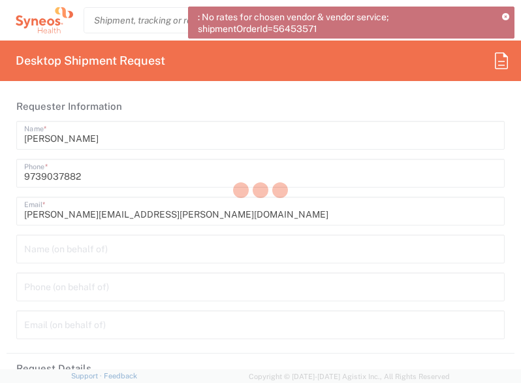
type input "Envelope"
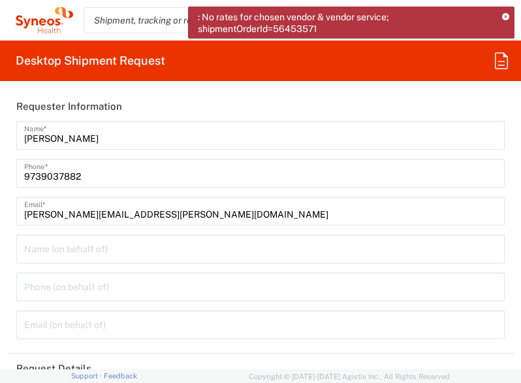
click at [506, 16] on icon at bounding box center [505, 17] width 7 height 7
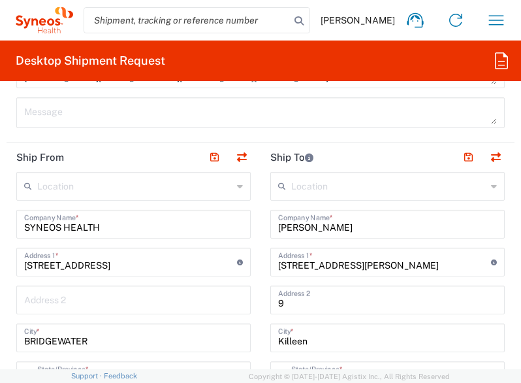
scroll to position [843, 0]
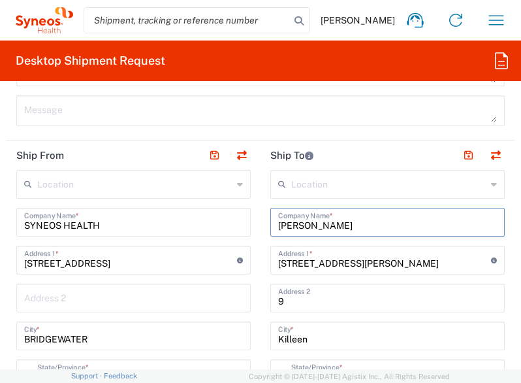
drag, startPoint x: 342, startPoint y: 223, endPoint x: 220, endPoint y: 221, distance: 122.8
type input "[PERSON_NAME]"
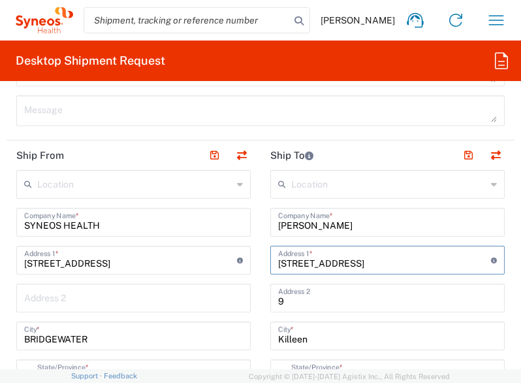
type input "[STREET_ADDRESS]"
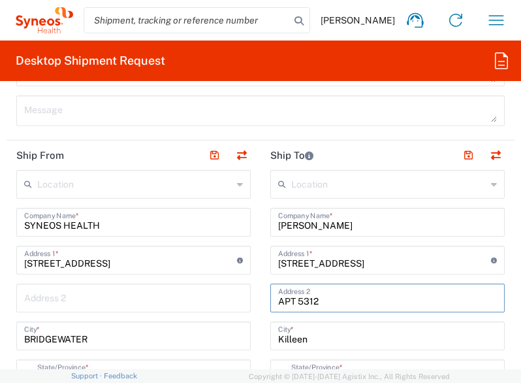
type input "APT 5312"
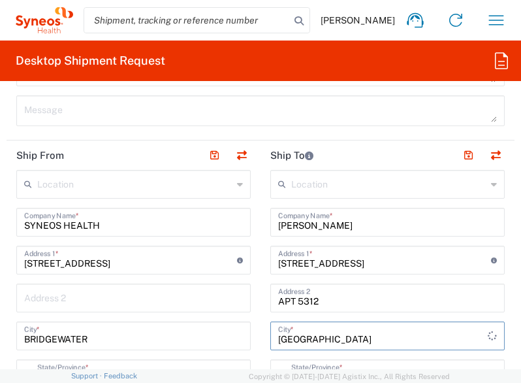
type input "[GEOGRAPHIC_DATA]"
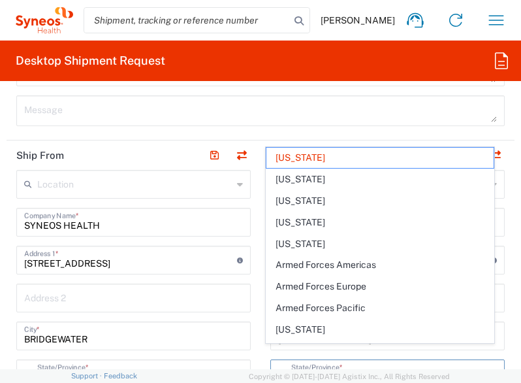
scroll to position [857, 0]
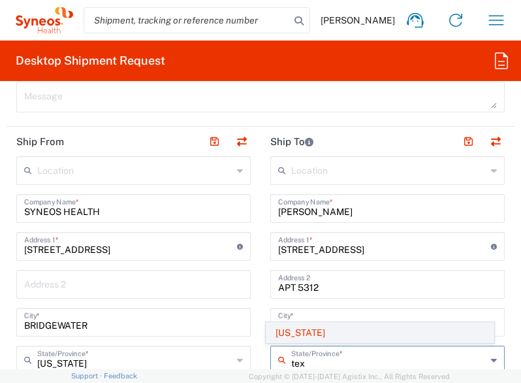
type input "tex"
click at [293, 339] on span "[US_STATE]" at bounding box center [380, 333] width 227 height 20
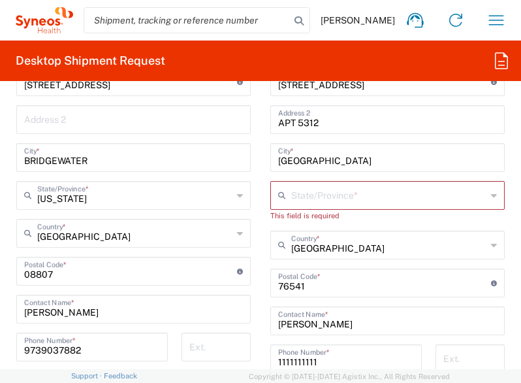
scroll to position [1056, 0]
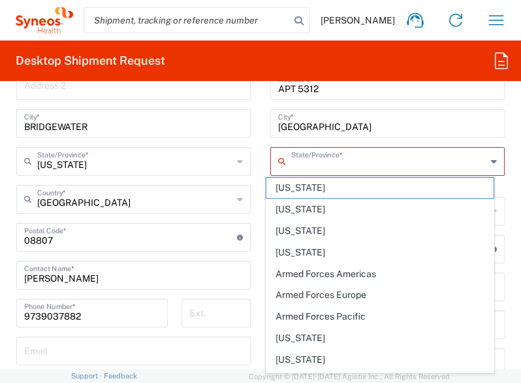
click at [297, 160] on input "text" at bounding box center [388, 160] width 195 height 23
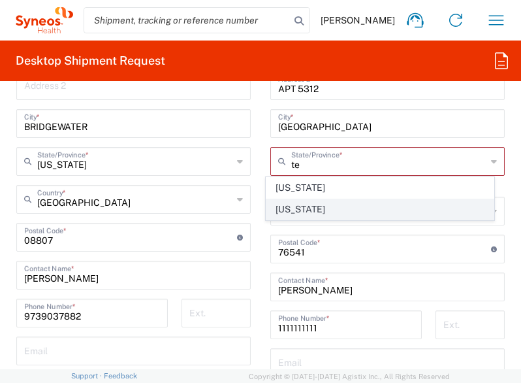
click at [293, 214] on span "[US_STATE]" at bounding box center [380, 209] width 227 height 20
type input "[US_STATE]"
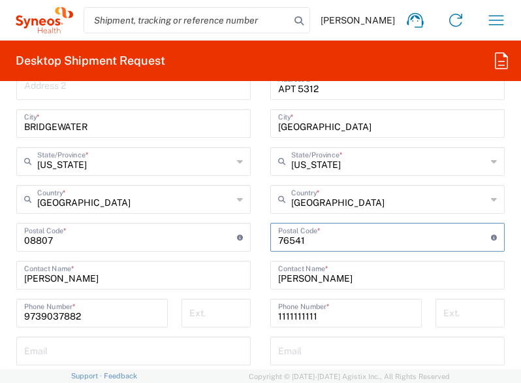
drag, startPoint x: 306, startPoint y: 233, endPoint x: 250, endPoint y: 234, distance: 56.2
click at [250, 234] on div "Ship From Location [PERSON_NAME] LLC-[GEOGRAPHIC_DATA] [GEOGRAPHIC_DATA] [GEOGR…" at bounding box center [261, 219] width 508 height 583
type input "30122"
click at [261, 254] on main "Location [PERSON_NAME] LLC-[GEOGRAPHIC_DATA] [GEOGRAPHIC_DATA] [GEOGRAPHIC_DATA…" at bounding box center [388, 232] width 254 height 549
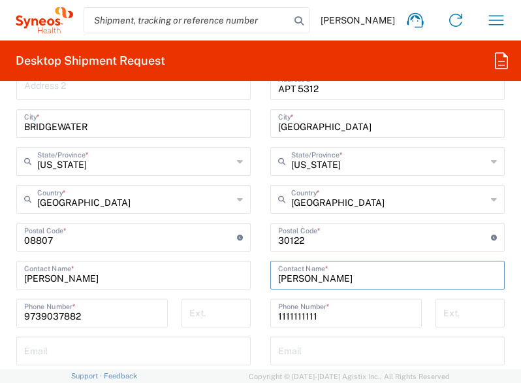
drag, startPoint x: 342, startPoint y: 275, endPoint x: 220, endPoint y: 272, distance: 122.9
click at [220, 272] on div "Ship From Location [PERSON_NAME] LLC-[GEOGRAPHIC_DATA] [GEOGRAPHIC_DATA] [GEOGR…" at bounding box center [261, 219] width 508 height 583
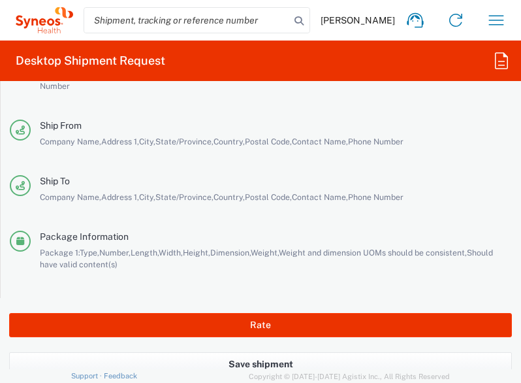
scroll to position [2884, 0]
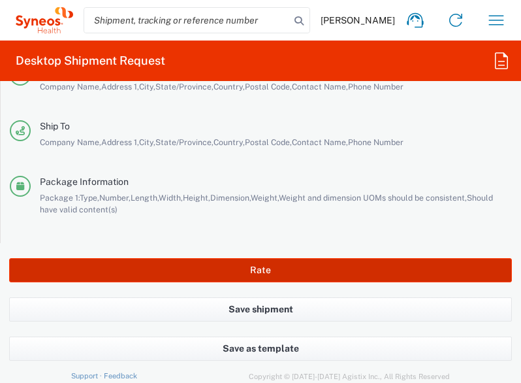
type input "[PERSON_NAME]"
click at [267, 259] on button "Rate" at bounding box center [260, 270] width 503 height 24
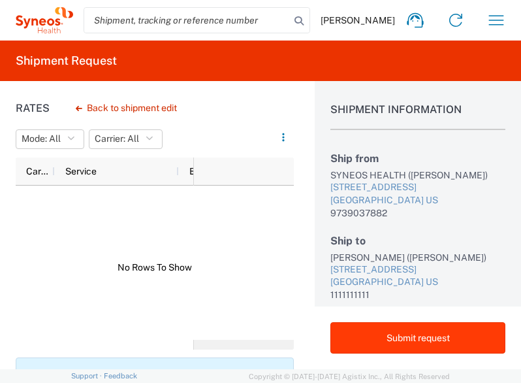
click at [390, 325] on button "Submit request" at bounding box center [418, 337] width 175 height 31
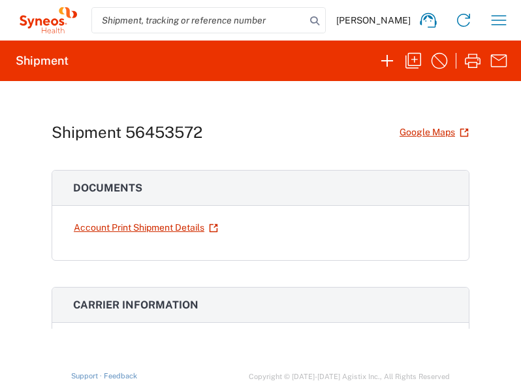
click at [390, 325] on agx-request-result-section "Carrier information Carrier name: Service level: Tracking number: Shipping cost…" at bounding box center [261, 348] width 418 height 123
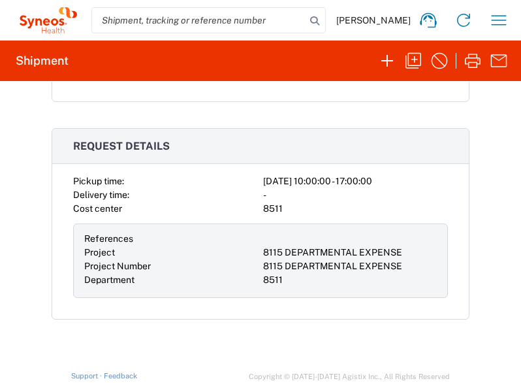
scroll to position [328, 0]
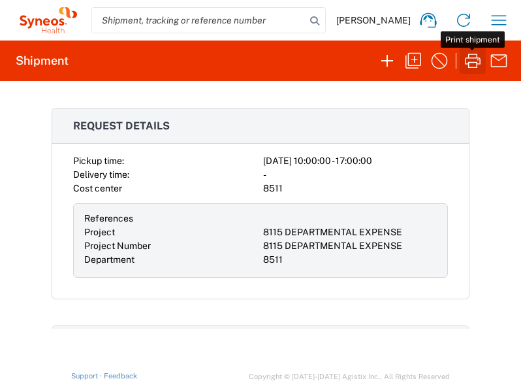
click at [474, 61] on icon "button" at bounding box center [473, 60] width 21 height 21
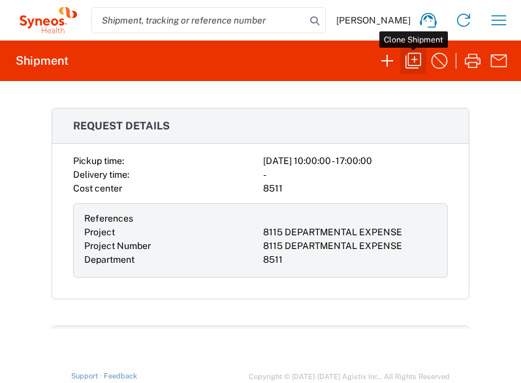
click at [417, 58] on icon "button" at bounding box center [413, 60] width 21 height 21
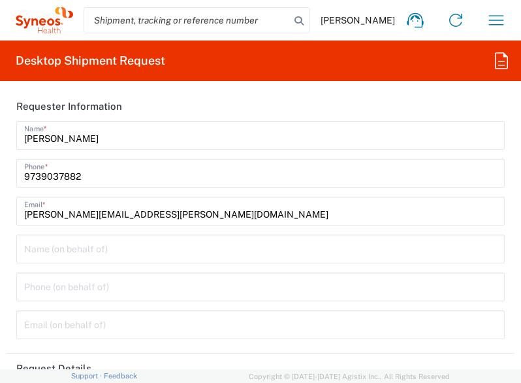
type input "8511"
type input "8115 DEPARTMENTAL EXPENSE"
type input "[US_STATE]"
type input "Envelope"
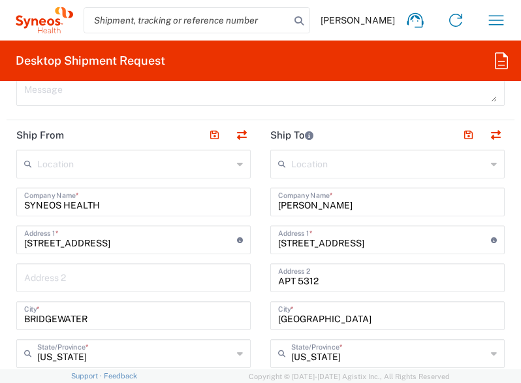
scroll to position [863, 0]
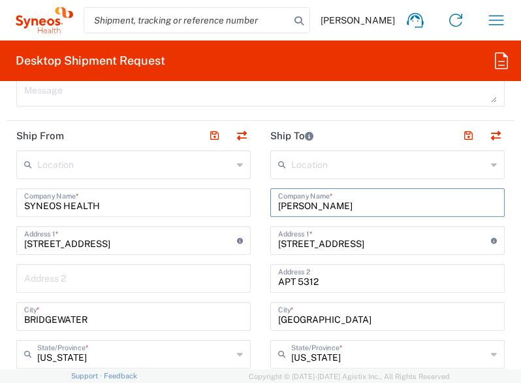
drag, startPoint x: 362, startPoint y: 201, endPoint x: 224, endPoint y: 199, distance: 137.9
type input "[PERSON_NAME]"
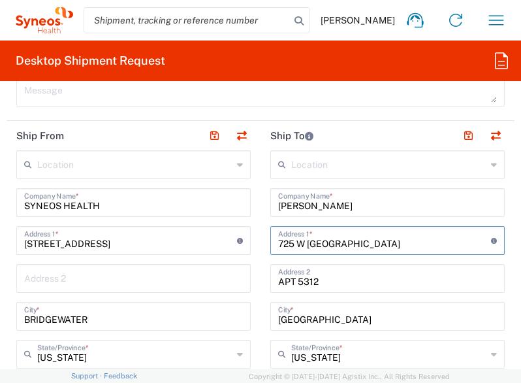
type input "725 W [GEOGRAPHIC_DATA]"
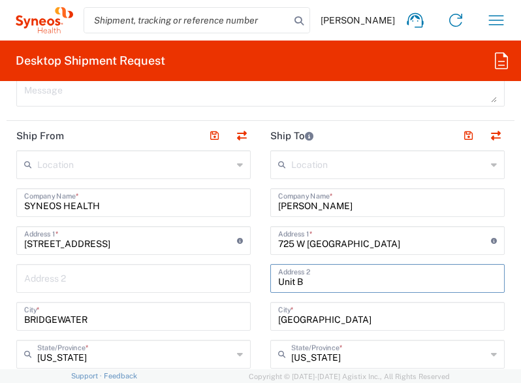
type input "Unit B"
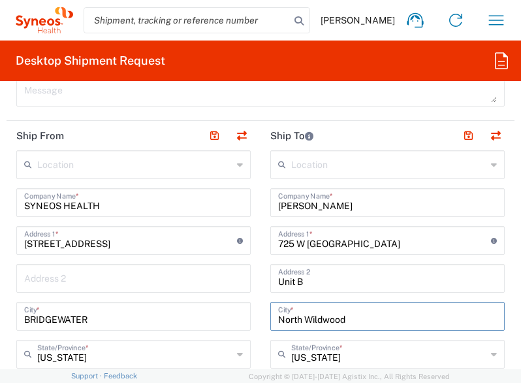
type input "North Wildwood"
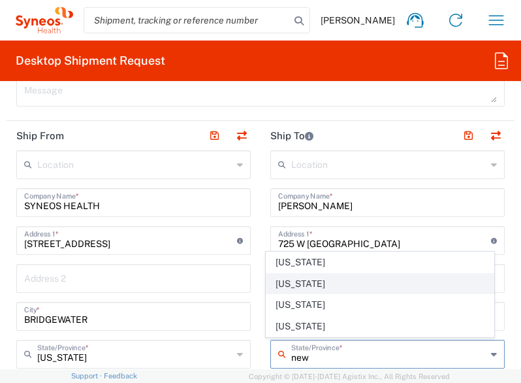
click at [291, 285] on span "[US_STATE]" at bounding box center [380, 284] width 227 height 20
type input "[US_STATE]"
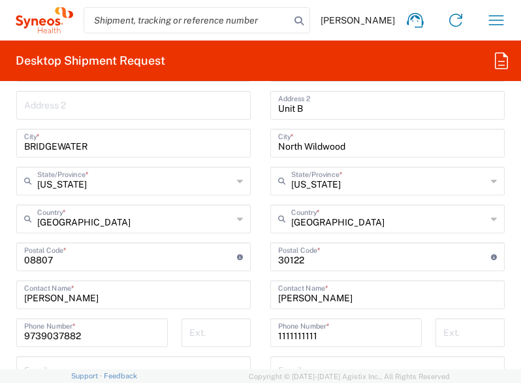
scroll to position [1038, 0]
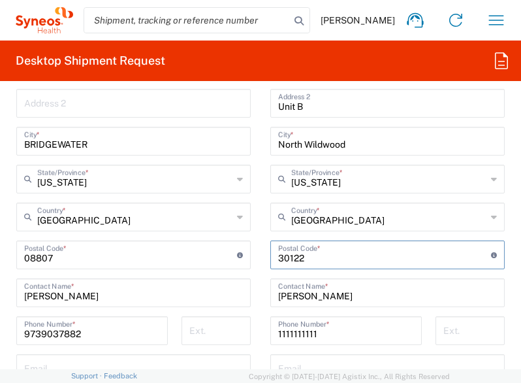
drag, startPoint x: 320, startPoint y: 258, endPoint x: 253, endPoint y: 252, distance: 66.9
click at [253, 252] on div "Ship From Location [PERSON_NAME] LLC-[GEOGRAPHIC_DATA] [GEOGRAPHIC_DATA] [GEOGR…" at bounding box center [261, 237] width 508 height 583
type input "08260"
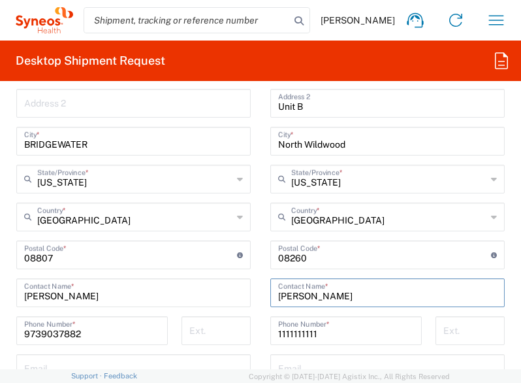
drag, startPoint x: 366, startPoint y: 293, endPoint x: 221, endPoint y: 283, distance: 145.4
click at [221, 283] on div "Ship From Location [PERSON_NAME] LLC-[GEOGRAPHIC_DATA] [GEOGRAPHIC_DATA] [GEOGR…" at bounding box center [261, 237] width 508 height 583
type input "K"
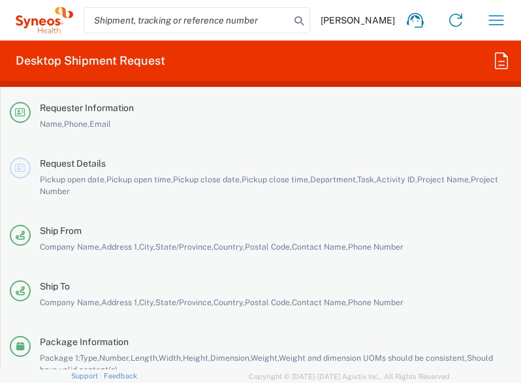
scroll to position [2884, 0]
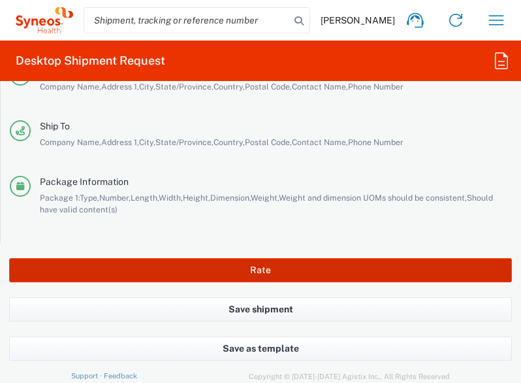
type input "[PERSON_NAME]"
click at [244, 264] on button "Rate" at bounding box center [260, 270] width 503 height 24
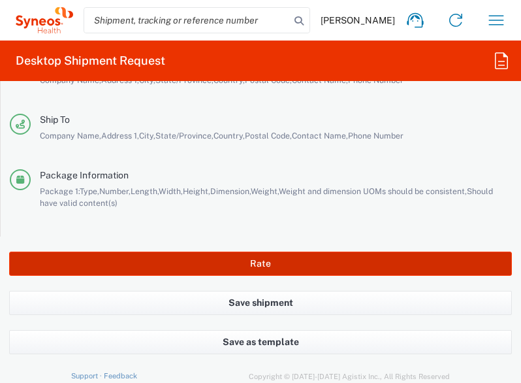
scroll to position [2872, 0]
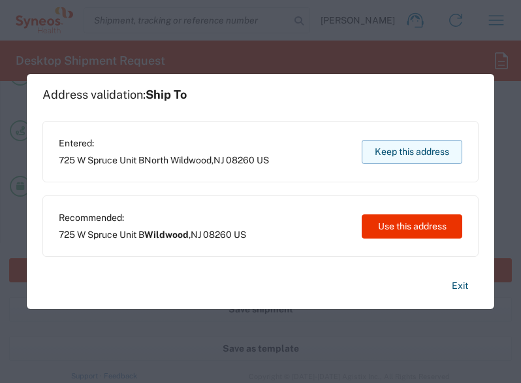
click at [442, 145] on button "Keep this address" at bounding box center [412, 152] width 101 height 24
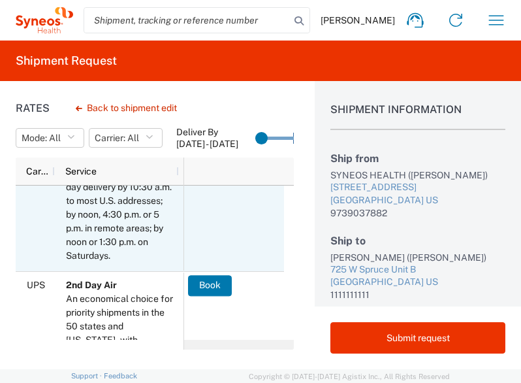
scroll to position [304, 0]
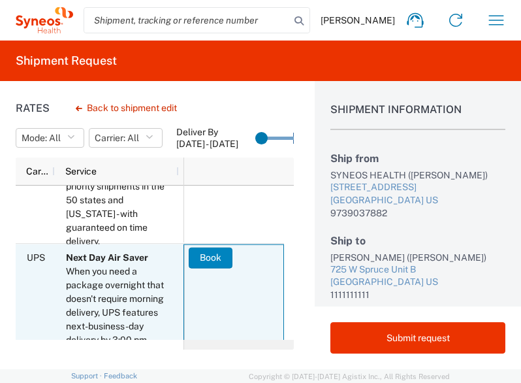
click at [217, 263] on button "Book" at bounding box center [211, 257] width 44 height 21
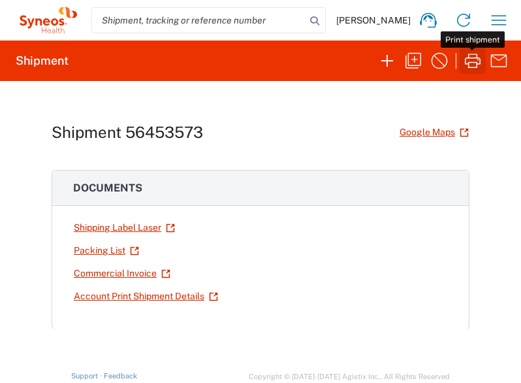
click at [465, 70] on icon "button" at bounding box center [473, 60] width 21 height 21
click at [497, 24] on icon "button" at bounding box center [499, 20] width 15 height 10
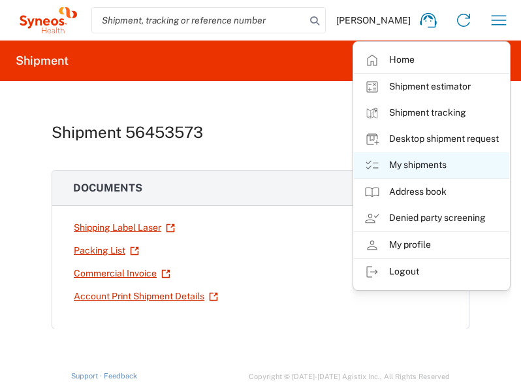
click at [412, 171] on link "My shipments" at bounding box center [431, 165] width 155 height 26
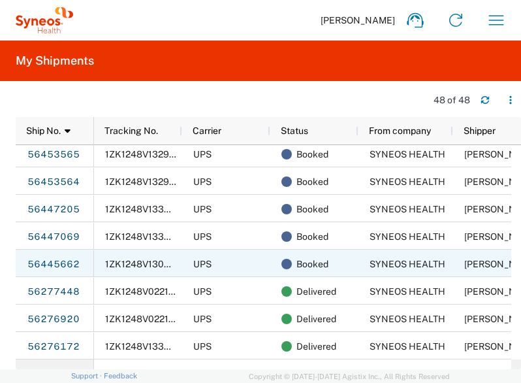
scroll to position [0, 142]
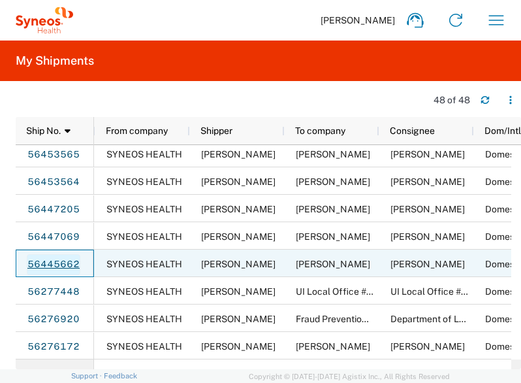
click at [55, 269] on link "56445662" at bounding box center [54, 264] width 54 height 21
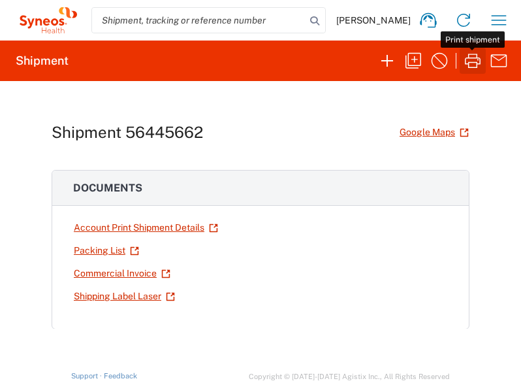
click at [474, 57] on icon "button" at bounding box center [473, 61] width 16 height 14
click at [502, 16] on icon "button" at bounding box center [499, 20] width 21 height 21
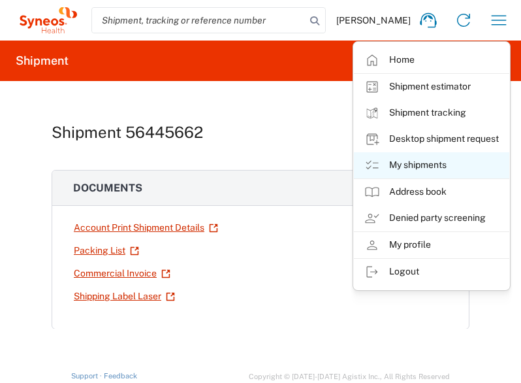
click at [420, 159] on link "My shipments" at bounding box center [431, 165] width 155 height 26
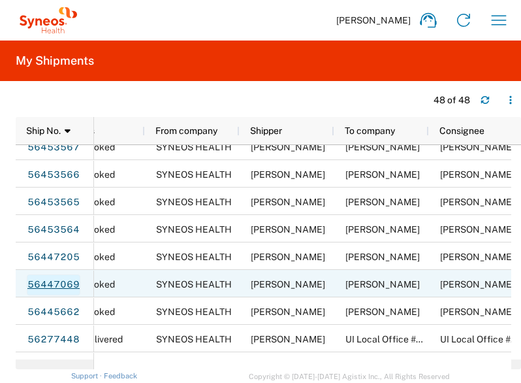
click at [62, 280] on link "56447069" at bounding box center [54, 284] width 54 height 21
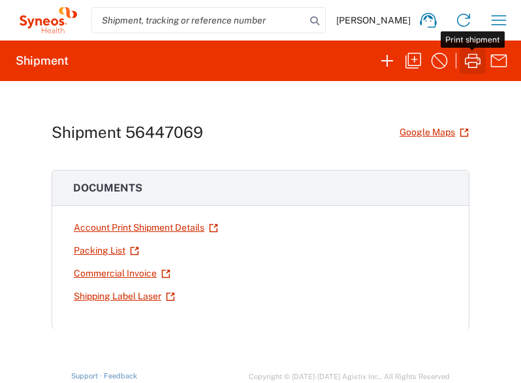
click at [476, 58] on icon "button" at bounding box center [473, 61] width 16 height 14
